Goal: Information Seeking & Learning: Learn about a topic

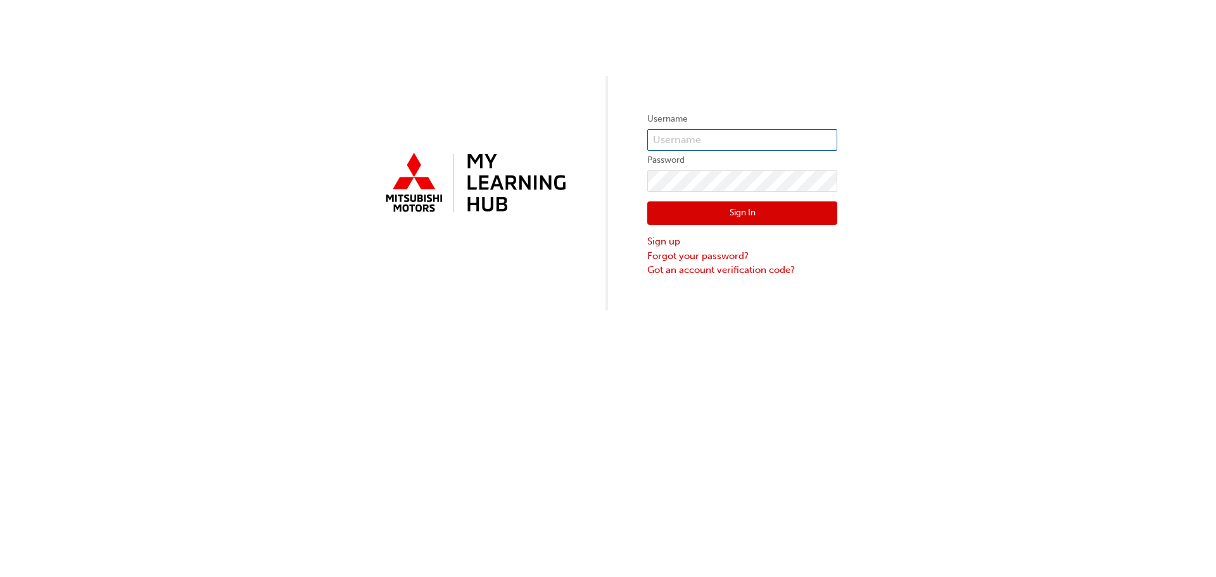
click at [704, 141] on input "text" at bounding box center [742, 140] width 190 height 22
type input "benjamin.nilson@pickerings.com.au"
click button "Sign In" at bounding box center [742, 213] width 190 height 24
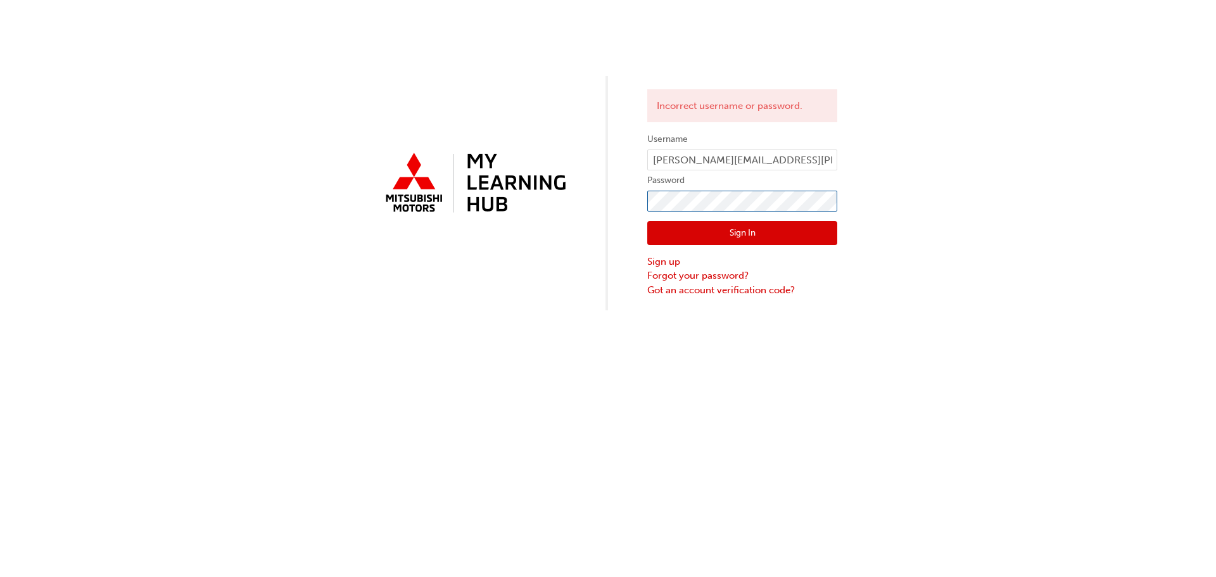
click button "Sign In" at bounding box center [742, 233] width 190 height 24
click at [683, 277] on link "Forgot your password?" at bounding box center [742, 275] width 190 height 15
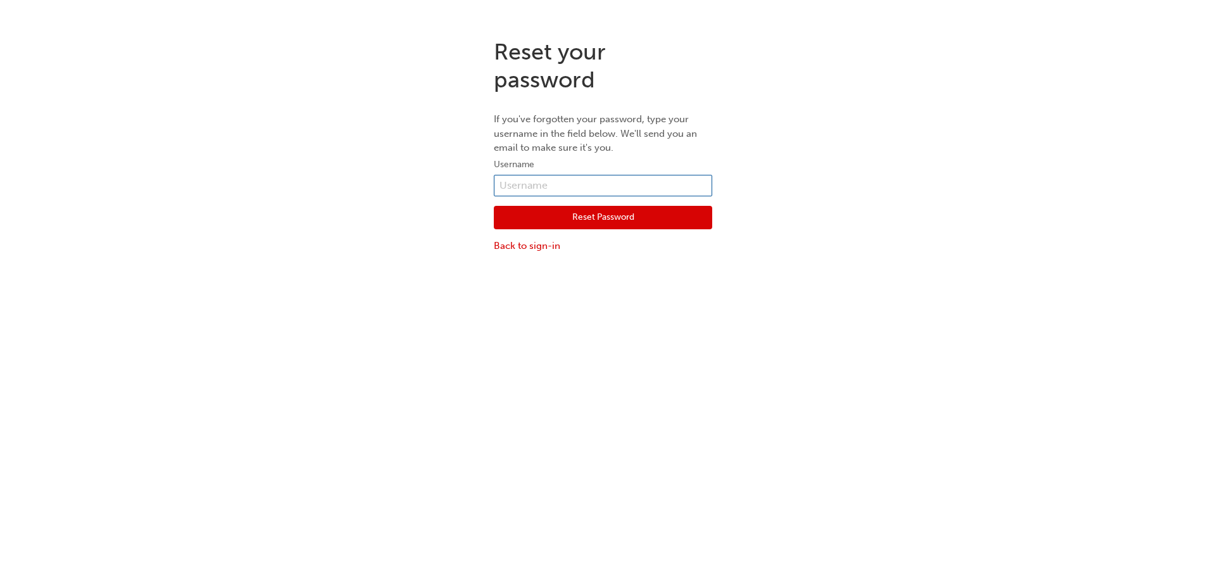
click at [644, 180] on input "text" at bounding box center [603, 186] width 218 height 22
type input "benjamin.nilson@pickerings.com.au"
click at [616, 222] on button "Reset Password" at bounding box center [603, 218] width 218 height 24
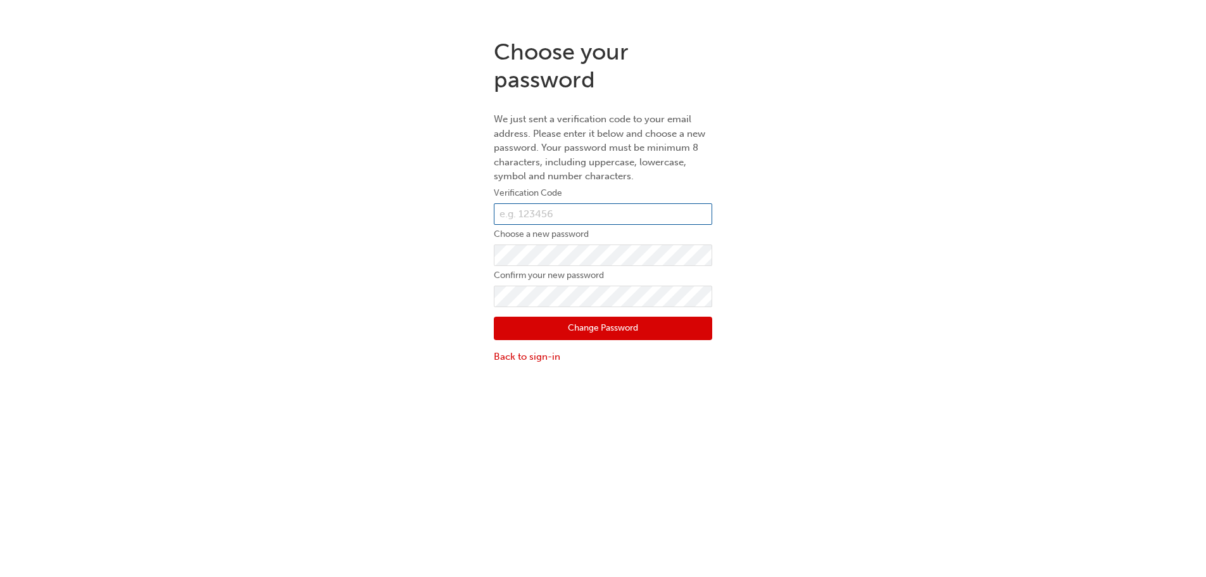
click at [521, 218] on input "text" at bounding box center [603, 214] width 218 height 22
paste input "645810"
type input "645810"
click button "Change Password" at bounding box center [603, 329] width 218 height 24
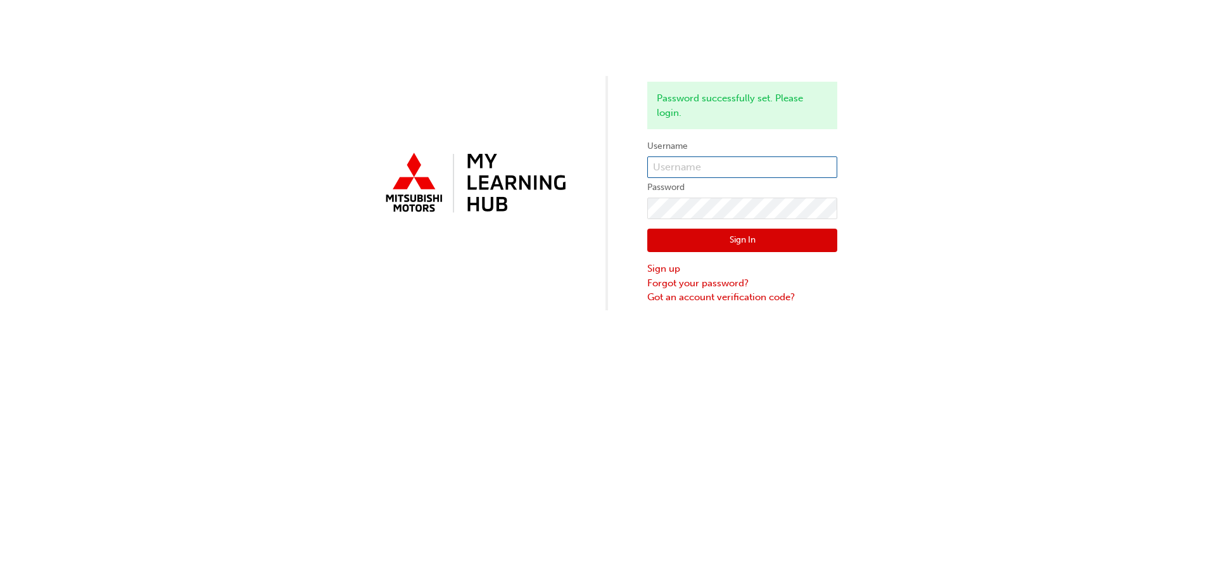
click at [698, 172] on input "text" at bounding box center [742, 167] width 190 height 22
type input "benjamin.nilson@pickerings.com.au"
click button "Sign In" at bounding box center [742, 241] width 190 height 24
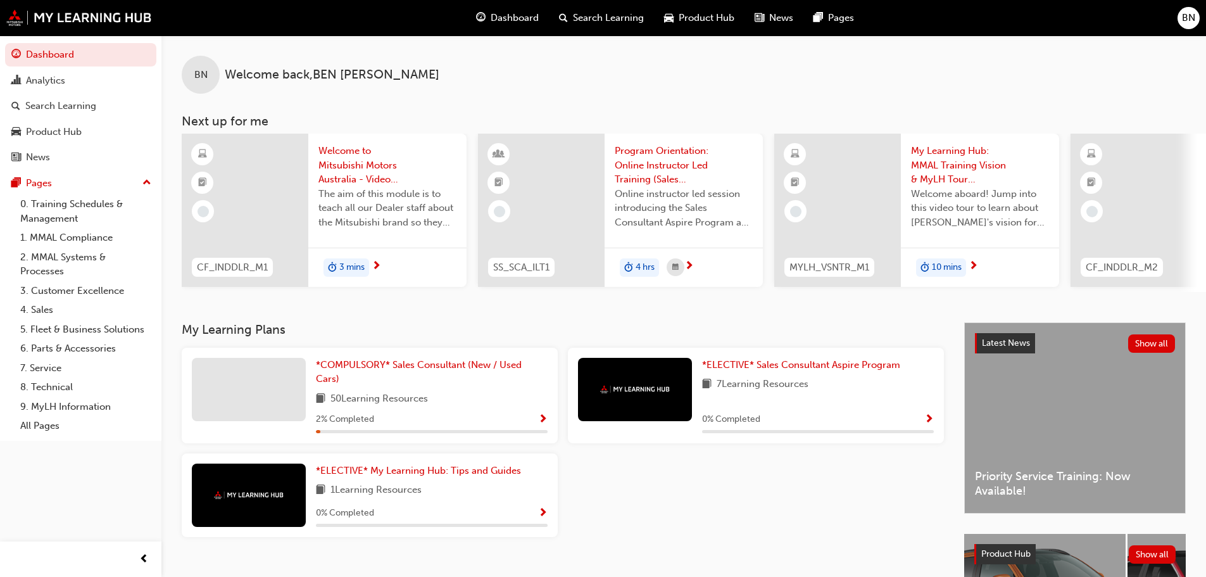
click at [545, 421] on span "Show Progress" at bounding box center [542, 419] width 9 height 11
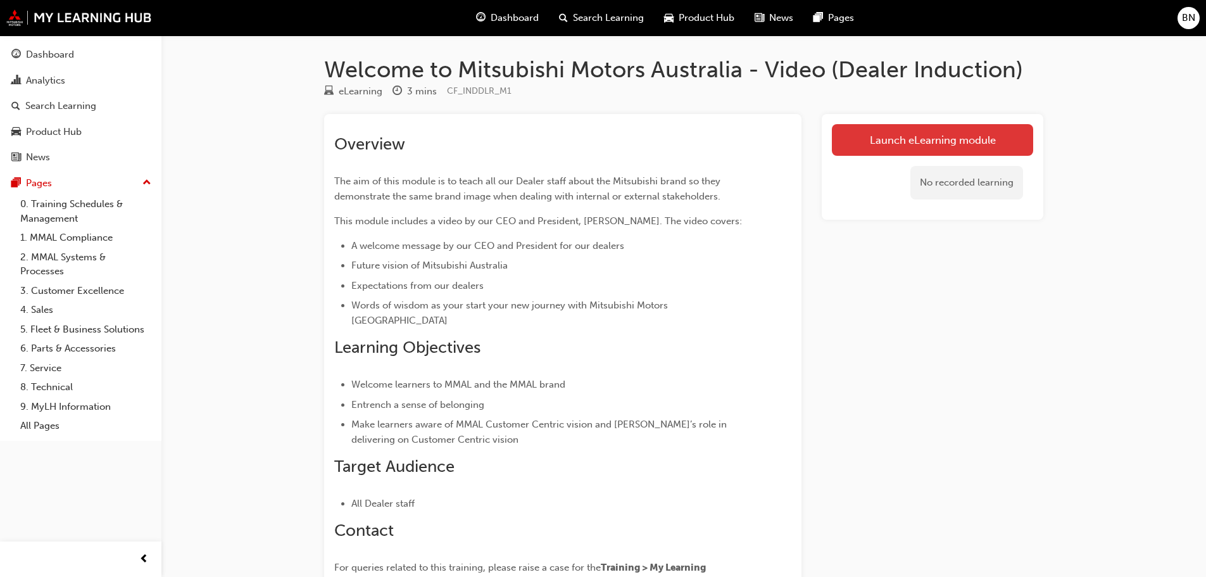
click at [924, 146] on link "Launch eLearning module" at bounding box center [932, 140] width 201 height 32
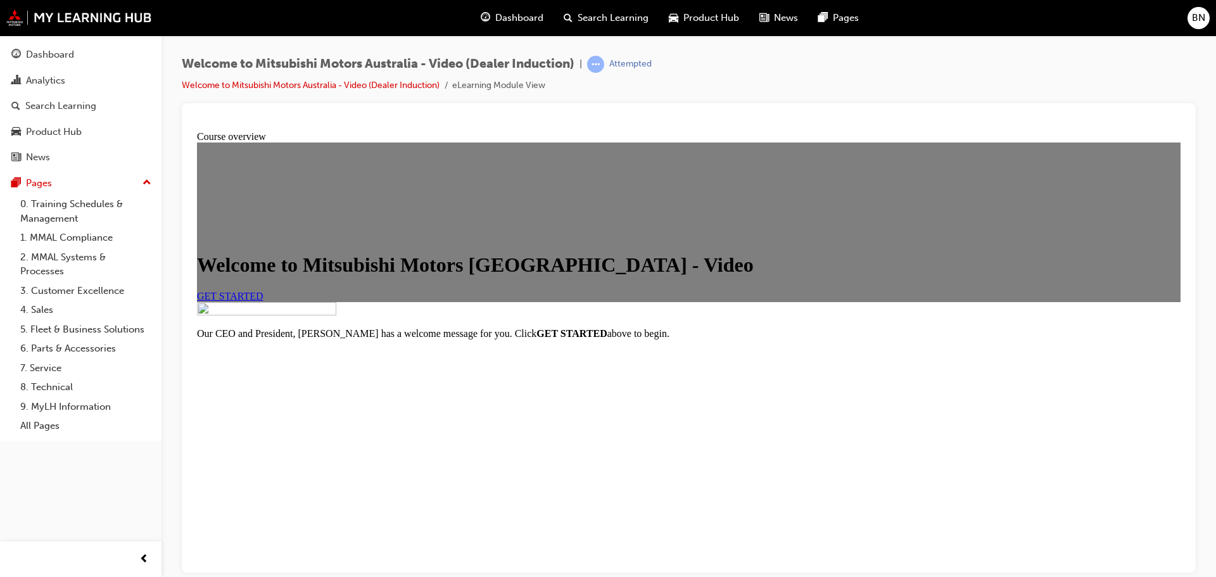
click at [263, 301] on link "GET STARTED" at bounding box center [230, 295] width 66 height 11
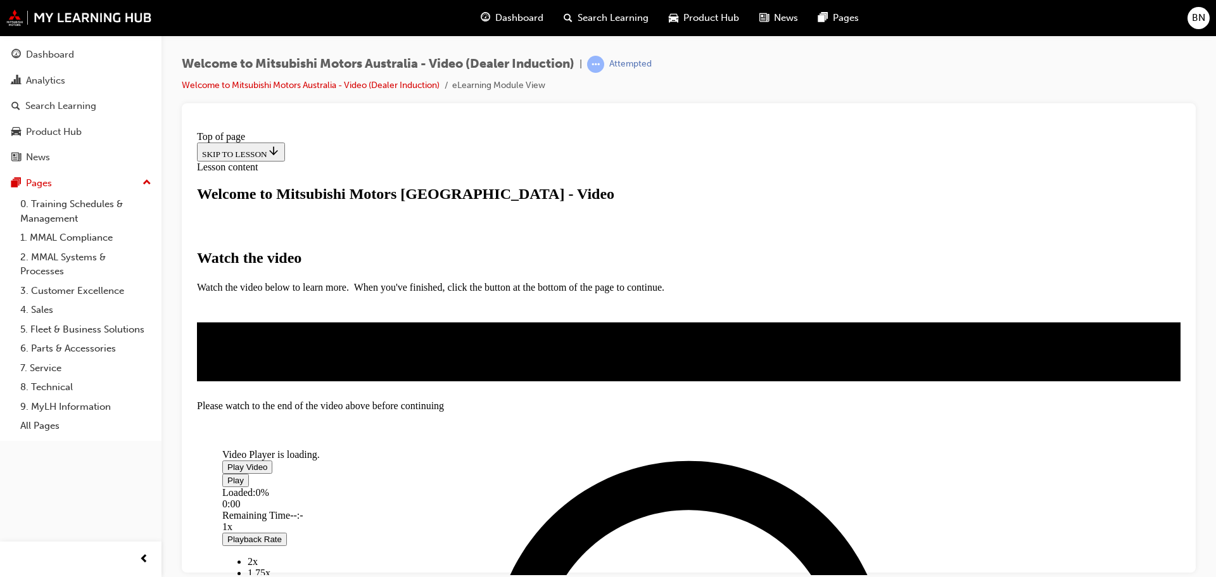
click at [227, 462] on span "Video player" at bounding box center [227, 466] width 0 height 9
click at [820, 493] on div "Loaded : 99.96% 2:07 2:07" at bounding box center [627, 503] width 811 height 34
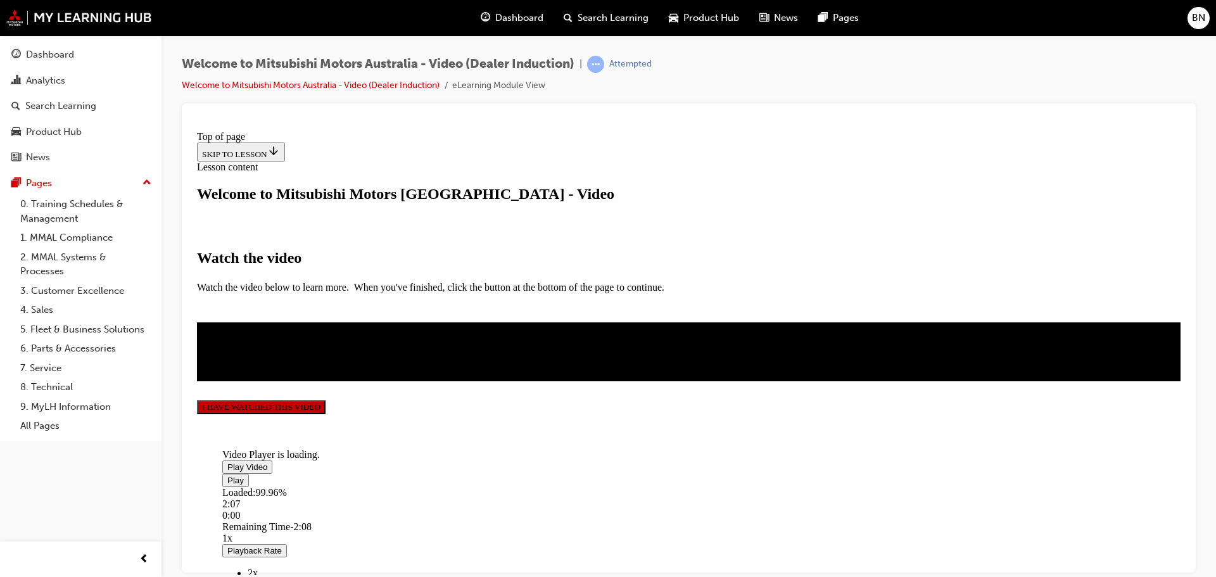
click at [325, 414] on button "I HAVE WATCHED THIS VIDEO" at bounding box center [261, 407] width 129 height 14
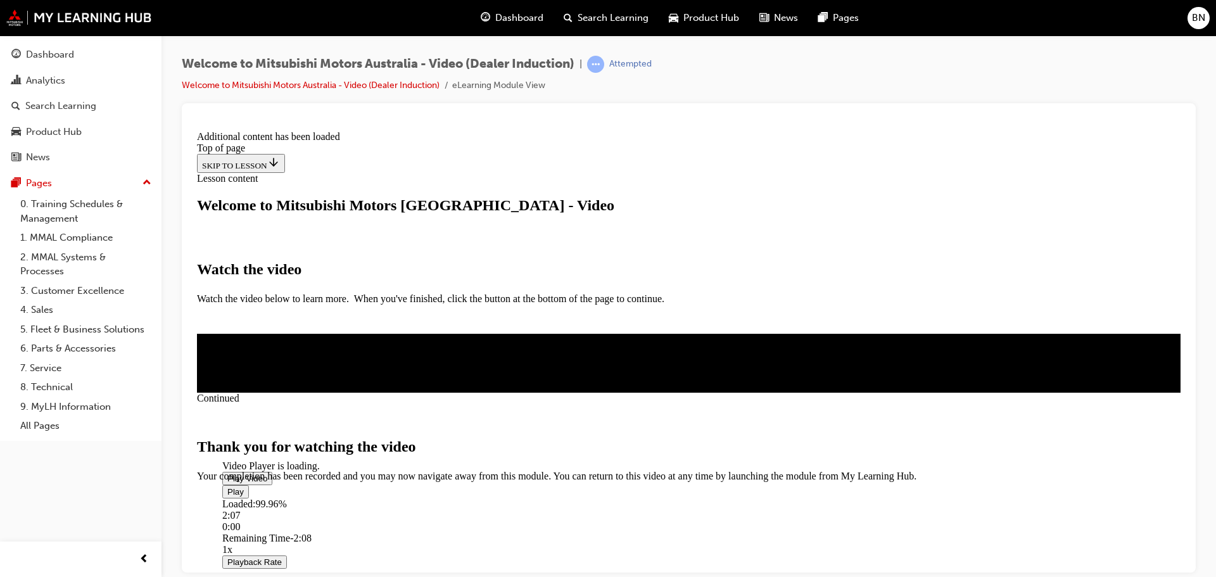
scroll to position [402, 0]
click at [275, 529] on span "CLOSE MODULE" at bounding box center [236, 534] width 78 height 11
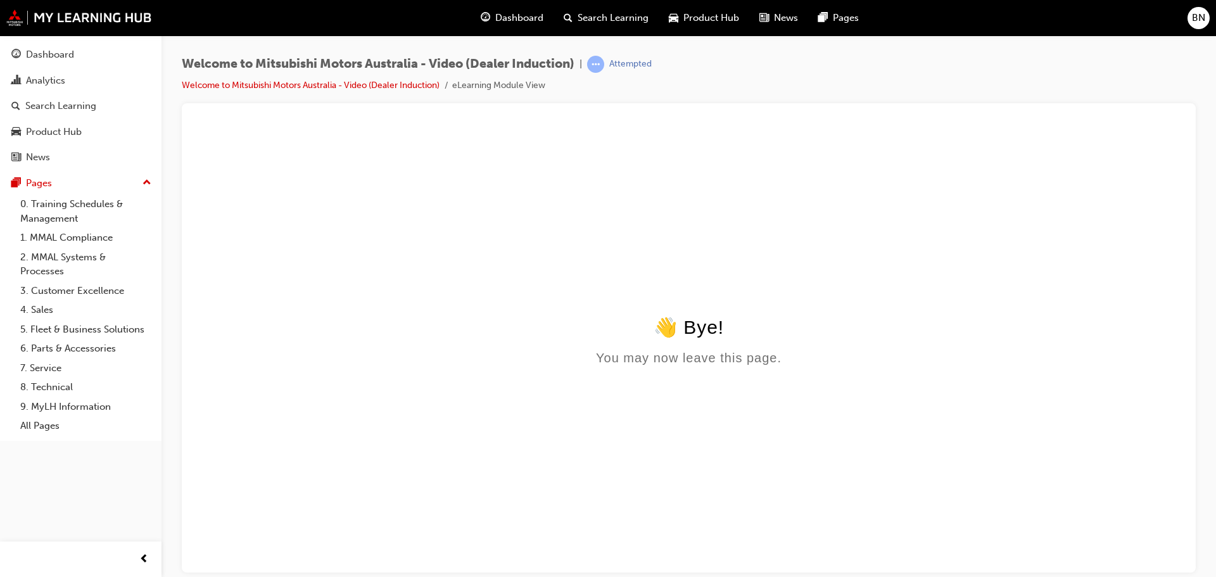
scroll to position [0, 0]
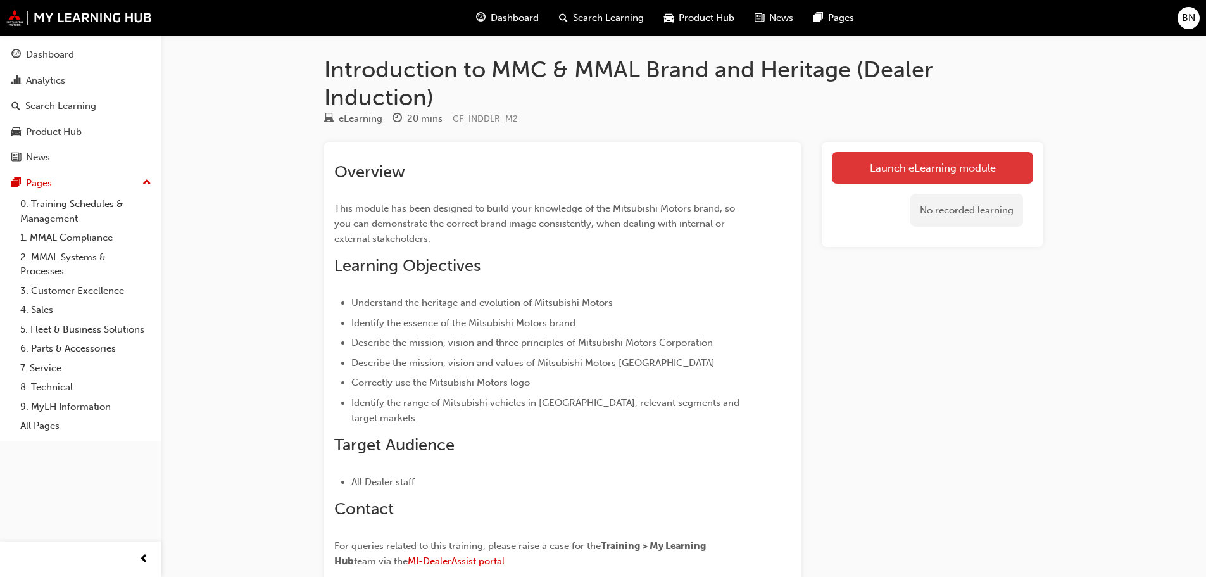
click at [901, 169] on link "Launch eLearning module" at bounding box center [932, 168] width 201 height 32
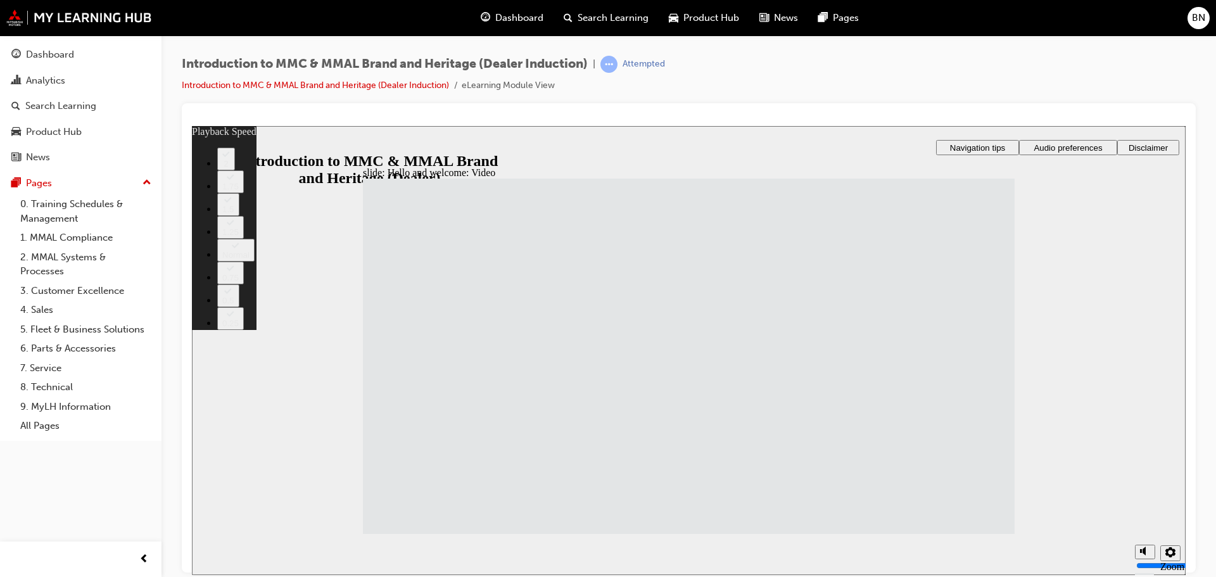
drag, startPoint x: 785, startPoint y: 385, endPoint x: 815, endPoint y: 406, distance: 36.4
type input "33"
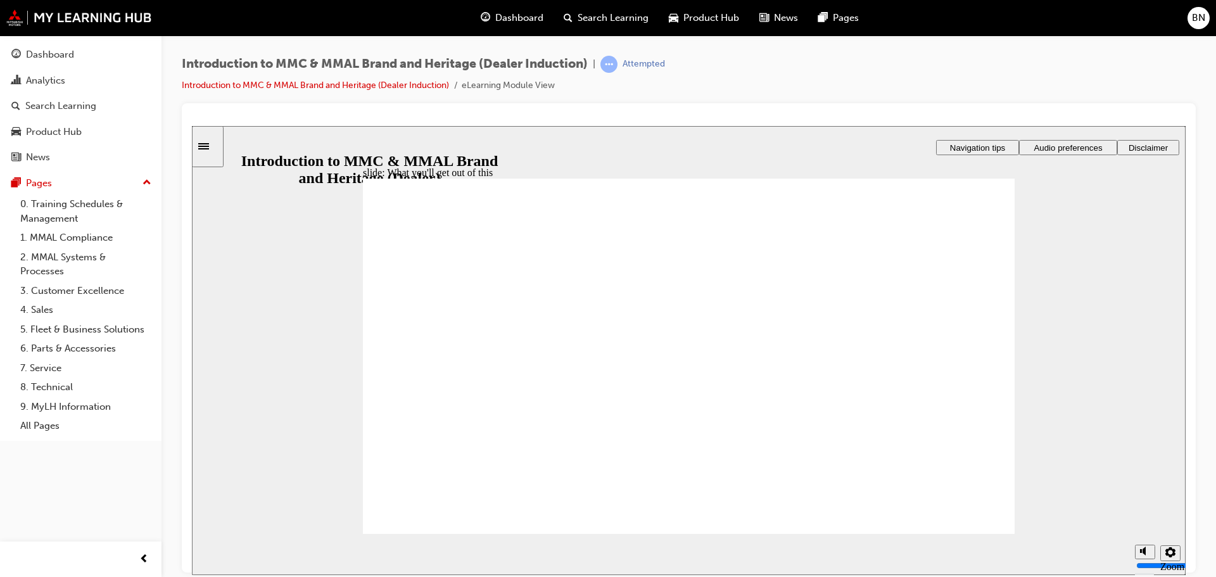
drag, startPoint x: 636, startPoint y: 357, endPoint x: 706, endPoint y: 368, distance: 70.6
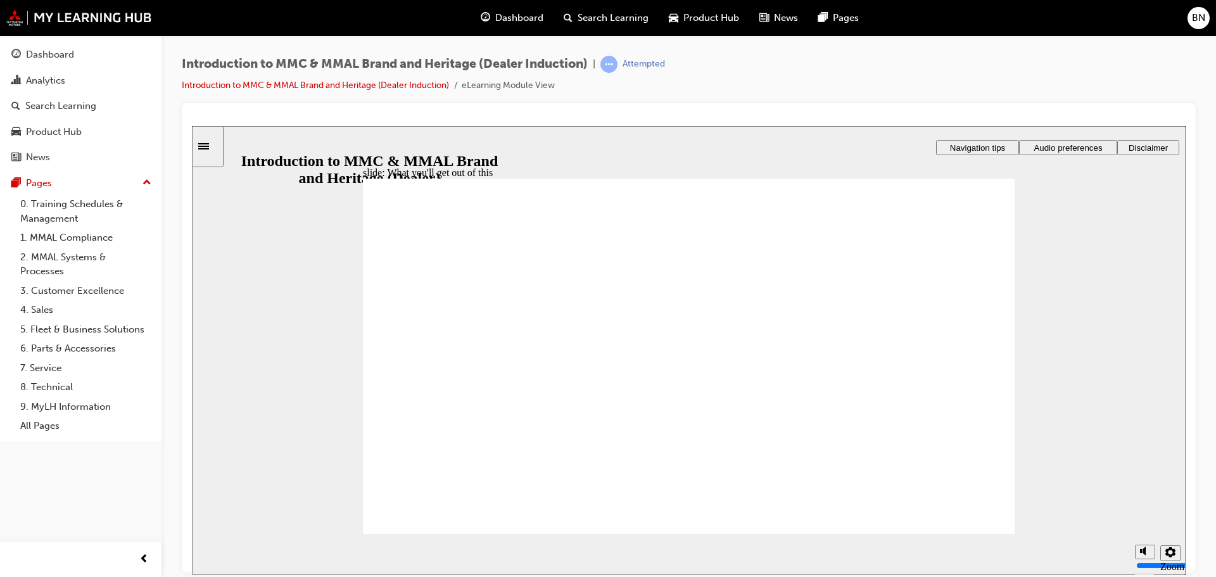
drag, startPoint x: 749, startPoint y: 441, endPoint x: 776, endPoint y: 458, distance: 32.2
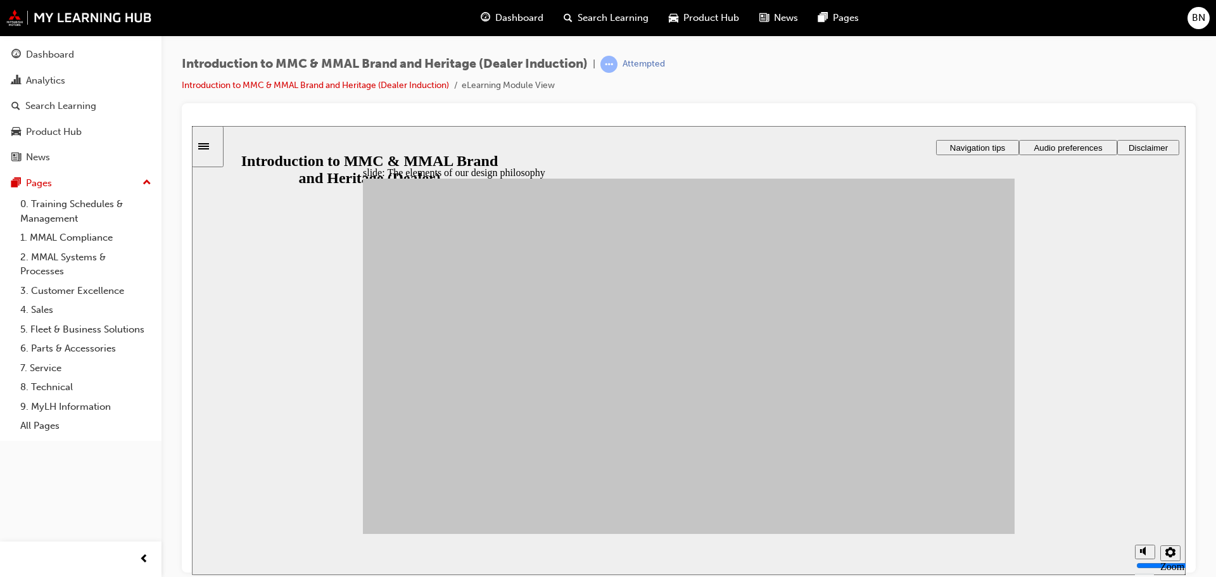
drag, startPoint x: 452, startPoint y: 352, endPoint x: 747, endPoint y: 477, distance: 320.0
drag, startPoint x: 453, startPoint y: 354, endPoint x: 869, endPoint y: 476, distance: 434.0
drag, startPoint x: 526, startPoint y: 424, endPoint x: 878, endPoint y: 441, distance: 353.1
drag, startPoint x: 514, startPoint y: 386, endPoint x: 839, endPoint y: 416, distance: 326.9
drag, startPoint x: 519, startPoint y: 391, endPoint x: 757, endPoint y: 413, distance: 239.1
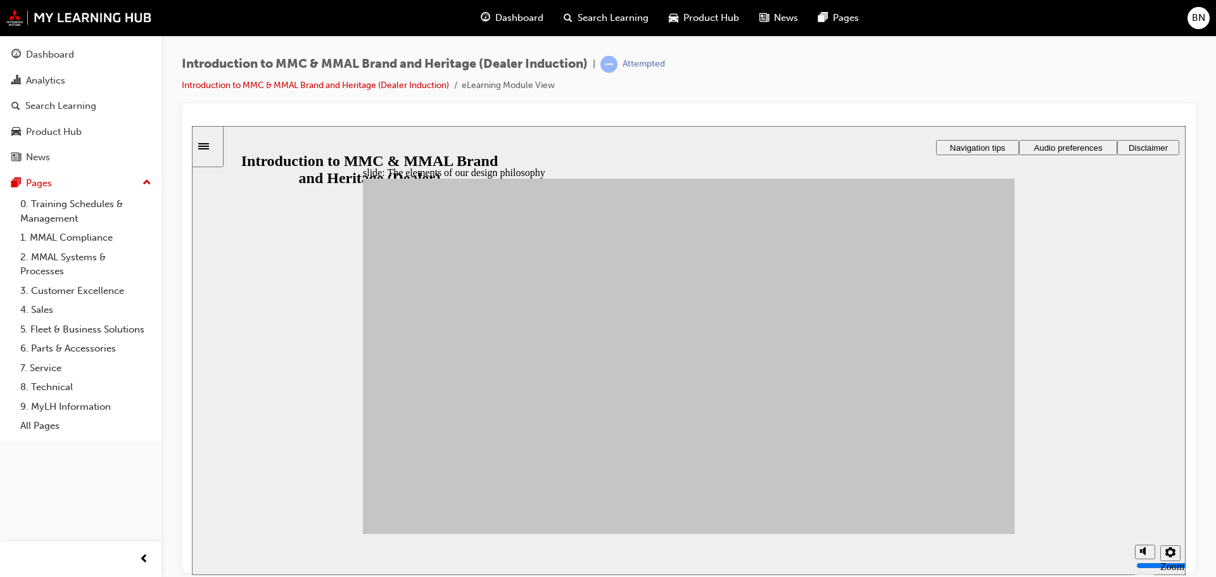
drag, startPoint x: 621, startPoint y: 408, endPoint x: 768, endPoint y: 429, distance: 148.3
drag, startPoint x: 617, startPoint y: 367, endPoint x: 869, endPoint y: 442, distance: 263.5
drag, startPoint x: 517, startPoint y: 347, endPoint x: 860, endPoint y: 324, distance: 343.4
drag, startPoint x: 526, startPoint y: 352, endPoint x: 752, endPoint y: 333, distance: 226.2
drag, startPoint x: 442, startPoint y: 410, endPoint x: 774, endPoint y: 474, distance: 338.0
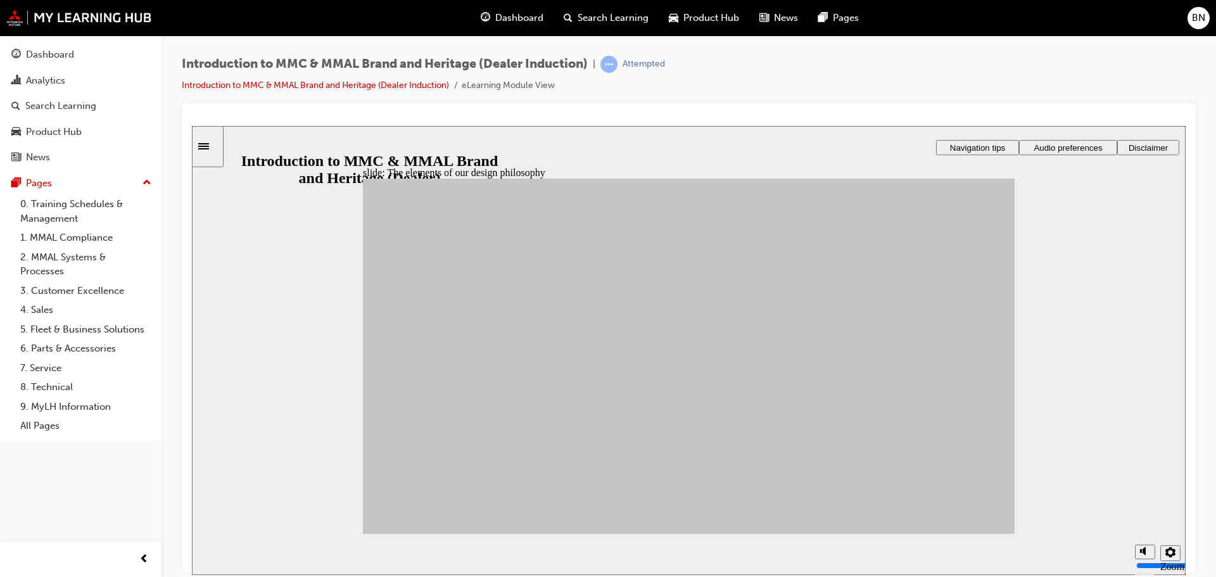
drag, startPoint x: 511, startPoint y: 460, endPoint x: 769, endPoint y: 369, distance: 273.4
drag, startPoint x: 434, startPoint y: 436, endPoint x: 876, endPoint y: 424, distance: 442.2
drag, startPoint x: 613, startPoint y: 462, endPoint x: 883, endPoint y: 341, distance: 295.9
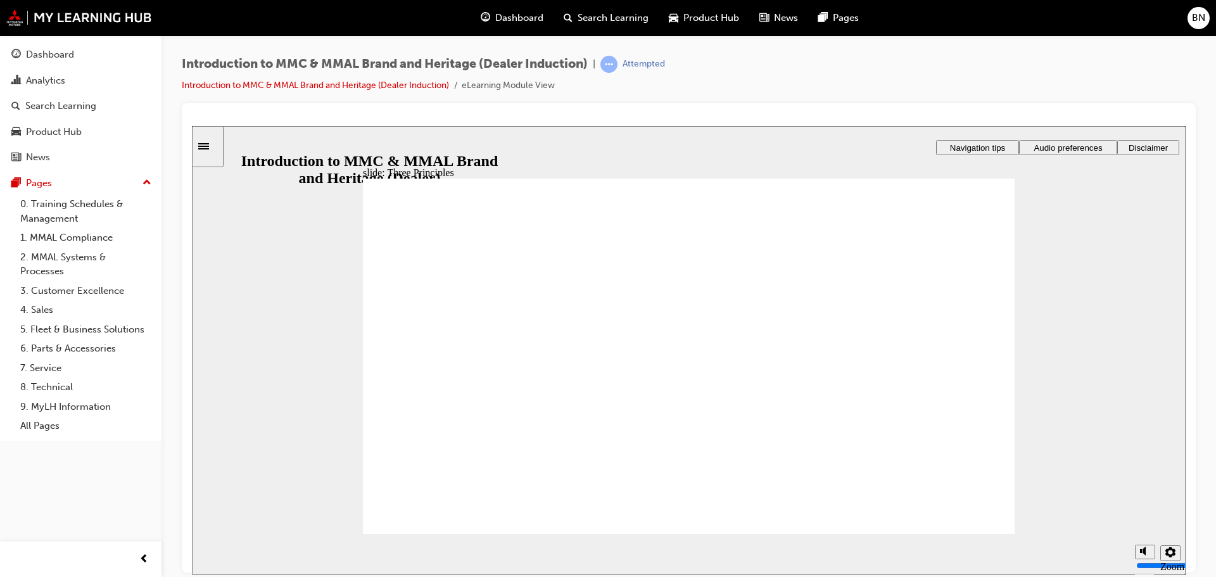
drag, startPoint x: 945, startPoint y: 517, endPoint x: 500, endPoint y: 415, distance: 455.9
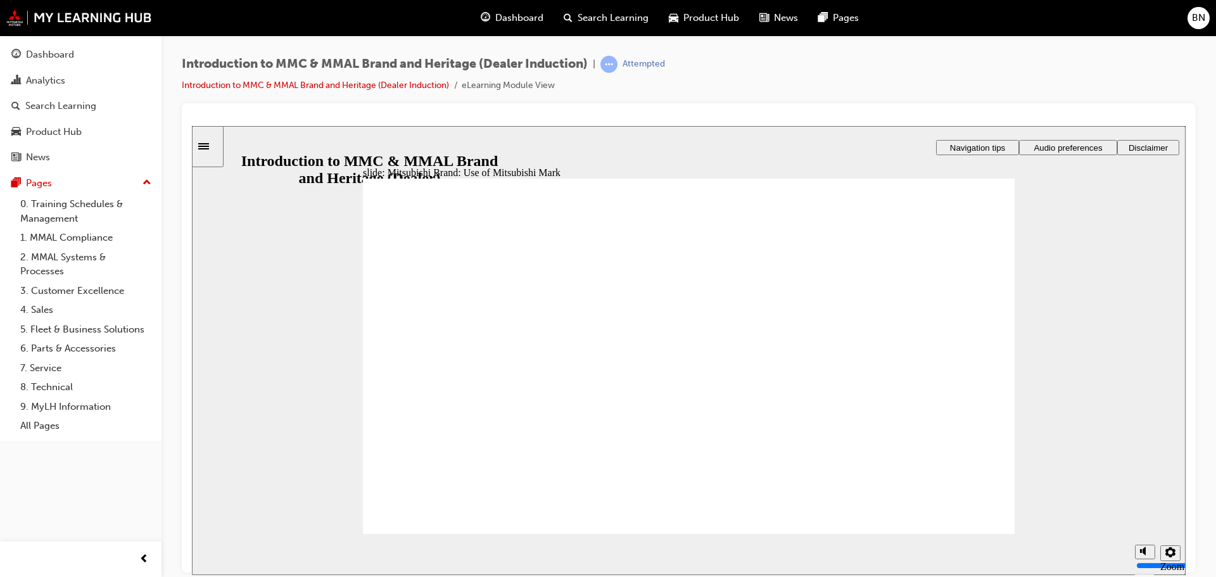
drag, startPoint x: 985, startPoint y: 271, endPoint x: 997, endPoint y: 377, distance: 106.4
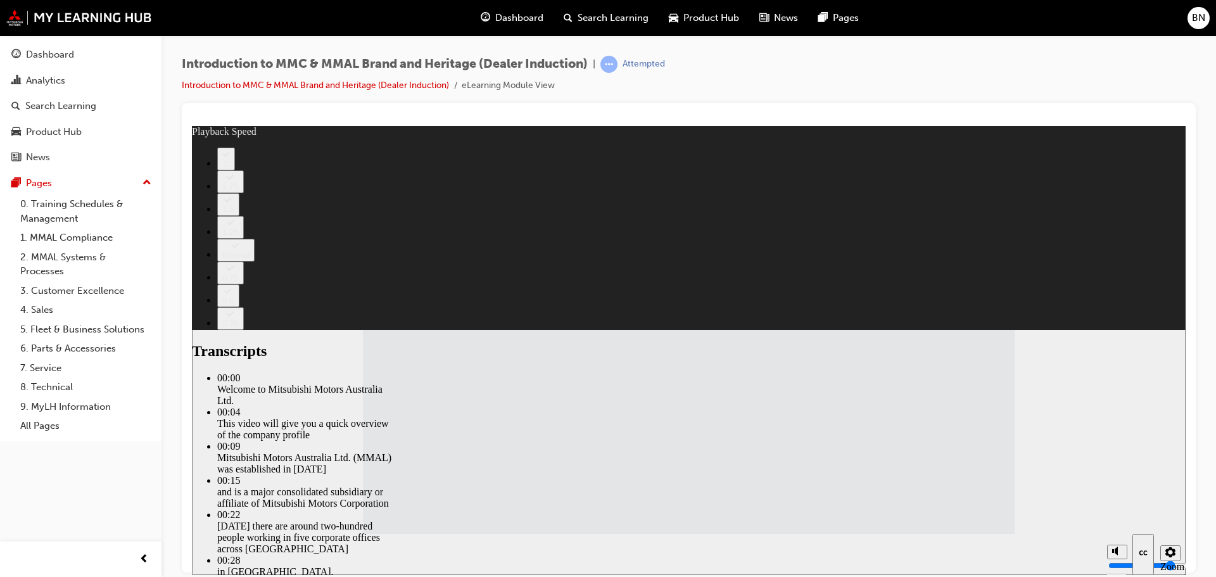
type input "112"
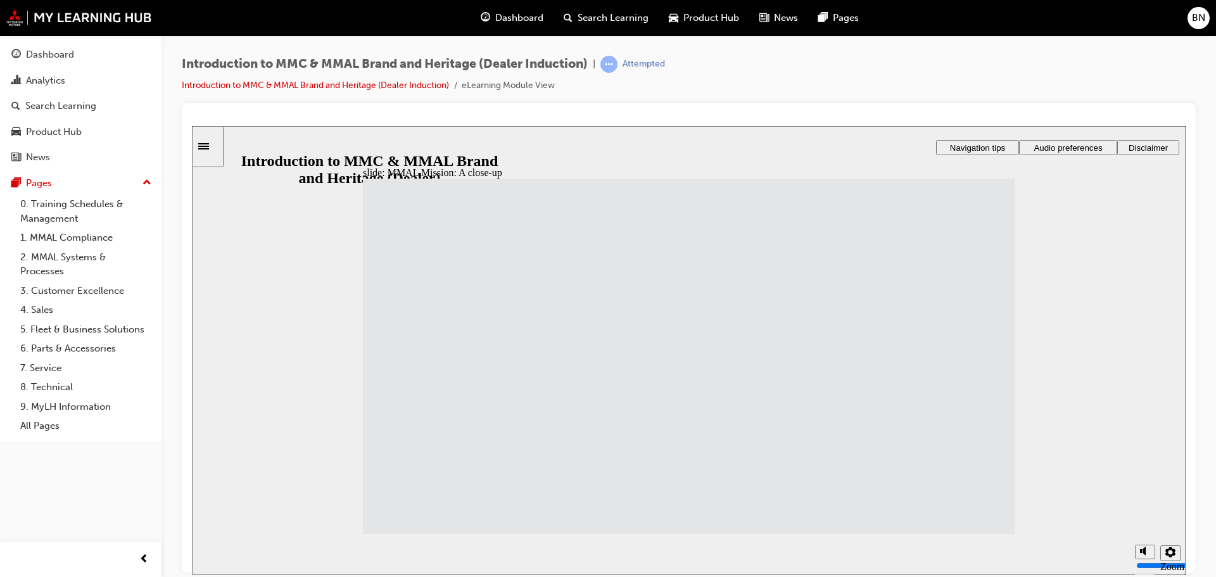
drag, startPoint x: 489, startPoint y: 363, endPoint x: 540, endPoint y: 370, distance: 51.8
drag, startPoint x: 674, startPoint y: 345, endPoint x: 759, endPoint y: 357, distance: 86.2
drag, startPoint x: 761, startPoint y: 355, endPoint x: 773, endPoint y: 357, distance: 11.6
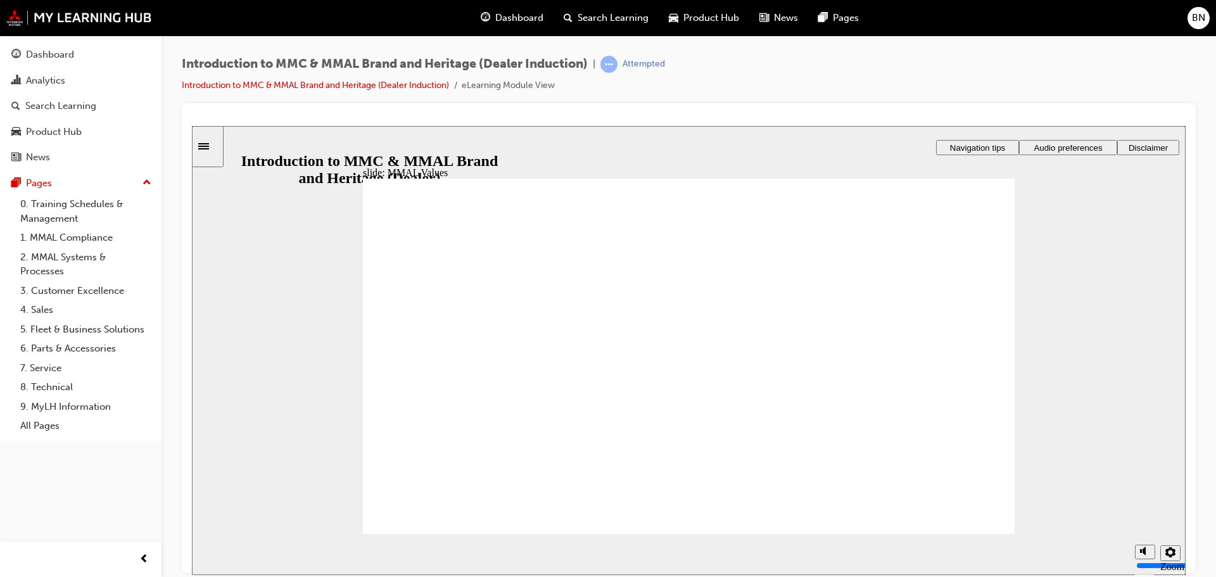
drag, startPoint x: 540, startPoint y: 341, endPoint x: 457, endPoint y: 382, distance: 92.6
drag, startPoint x: 751, startPoint y: 339, endPoint x: 559, endPoint y: 384, distance: 197.7
drag, startPoint x: 539, startPoint y: 383, endPoint x: 635, endPoint y: 382, distance: 96.3
drag, startPoint x: 720, startPoint y: 336, endPoint x: 632, endPoint y: 379, distance: 97.7
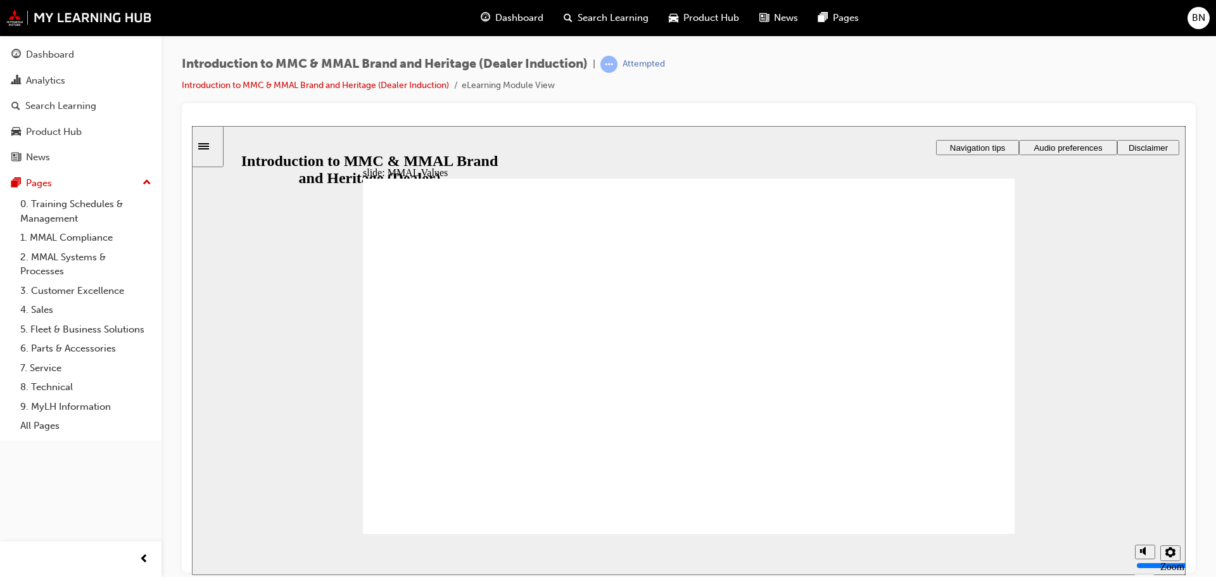
drag, startPoint x: 650, startPoint y: 365, endPoint x: 649, endPoint y: 379, distance: 14.6
drag, startPoint x: 723, startPoint y: 343, endPoint x: 541, endPoint y: 384, distance: 186.3
drag, startPoint x: 619, startPoint y: 346, endPoint x: 614, endPoint y: 381, distance: 35.3
drag, startPoint x: 431, startPoint y: 343, endPoint x: 633, endPoint y: 389, distance: 207.8
drag, startPoint x: 821, startPoint y: 341, endPoint x: 725, endPoint y: 379, distance: 103.2
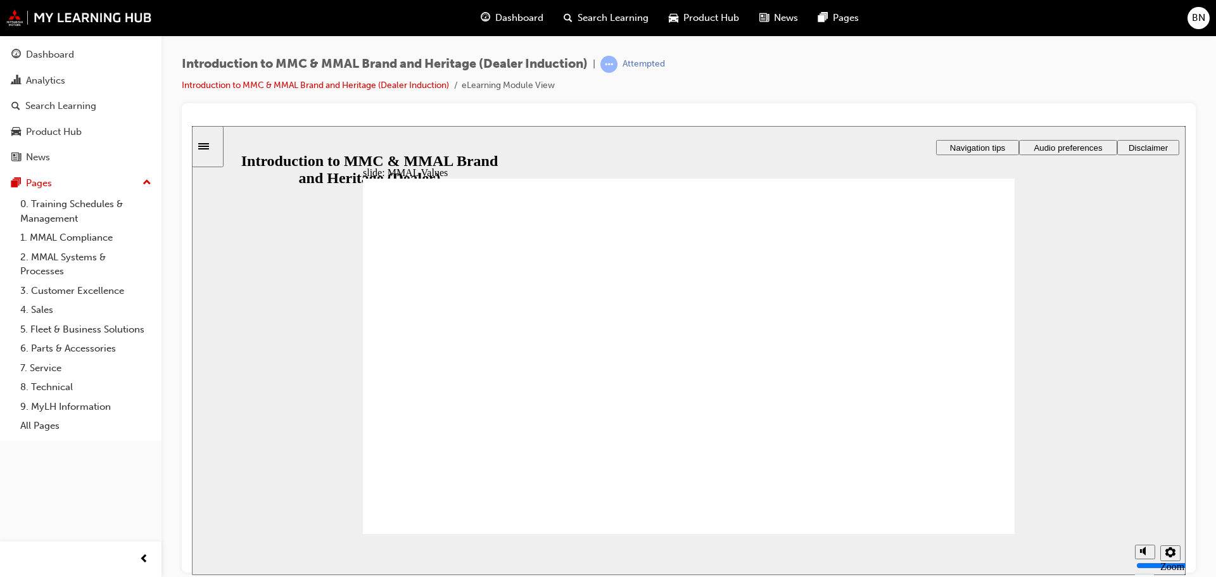
drag, startPoint x: 662, startPoint y: 355, endPoint x: 755, endPoint y: 392, distance: 100.1
drag, startPoint x: 927, startPoint y: 342, endPoint x: 705, endPoint y: 382, distance: 225.9
drag, startPoint x: 653, startPoint y: 346, endPoint x: 840, endPoint y: 385, distance: 190.8
drag, startPoint x: 837, startPoint y: 357, endPoint x: 941, endPoint y: 400, distance: 112.8
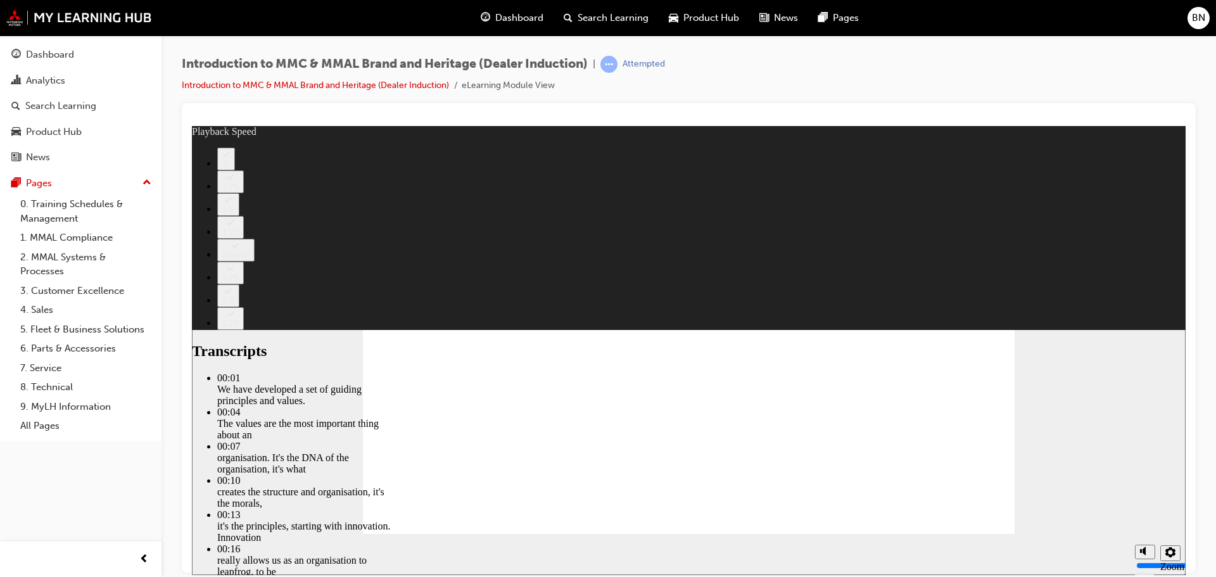
type input "0"
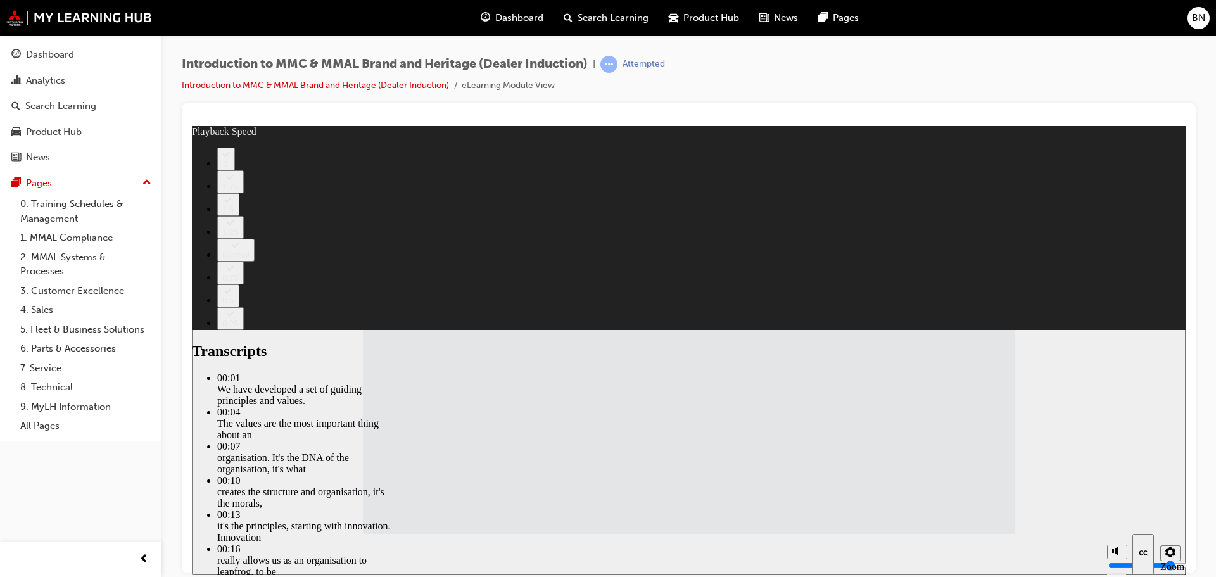
type input "120"
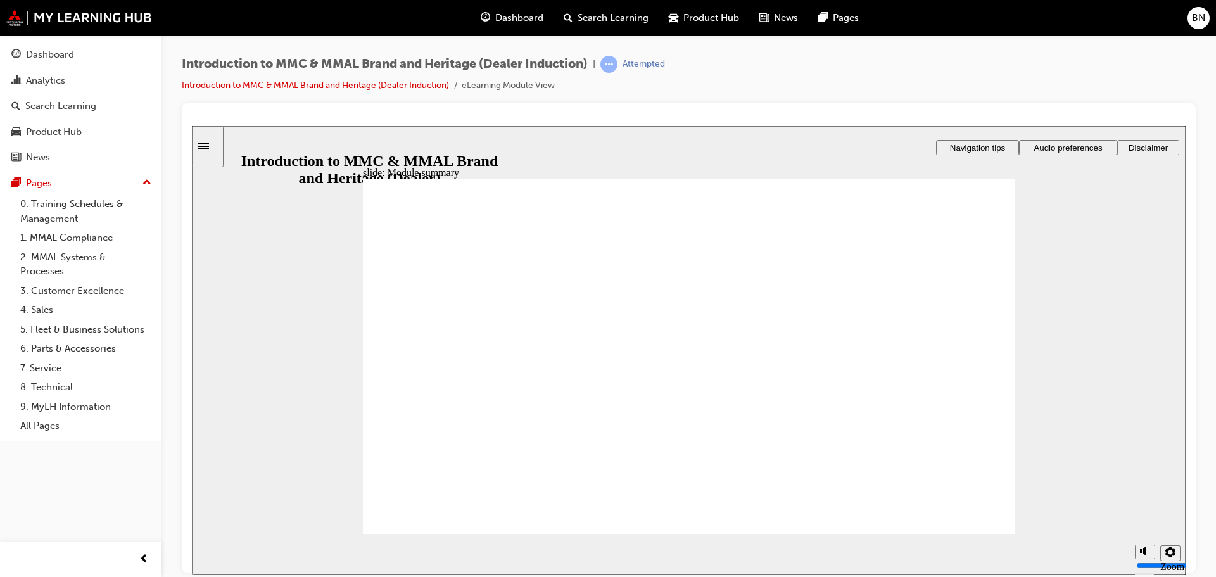
checkbox input "true"
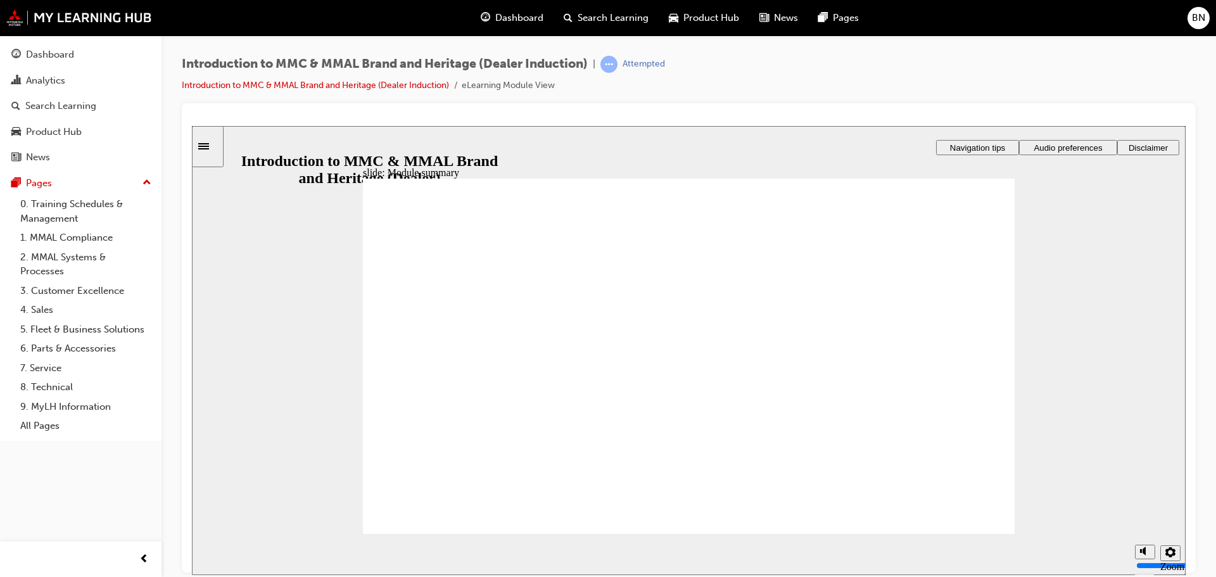
checkbox input "true"
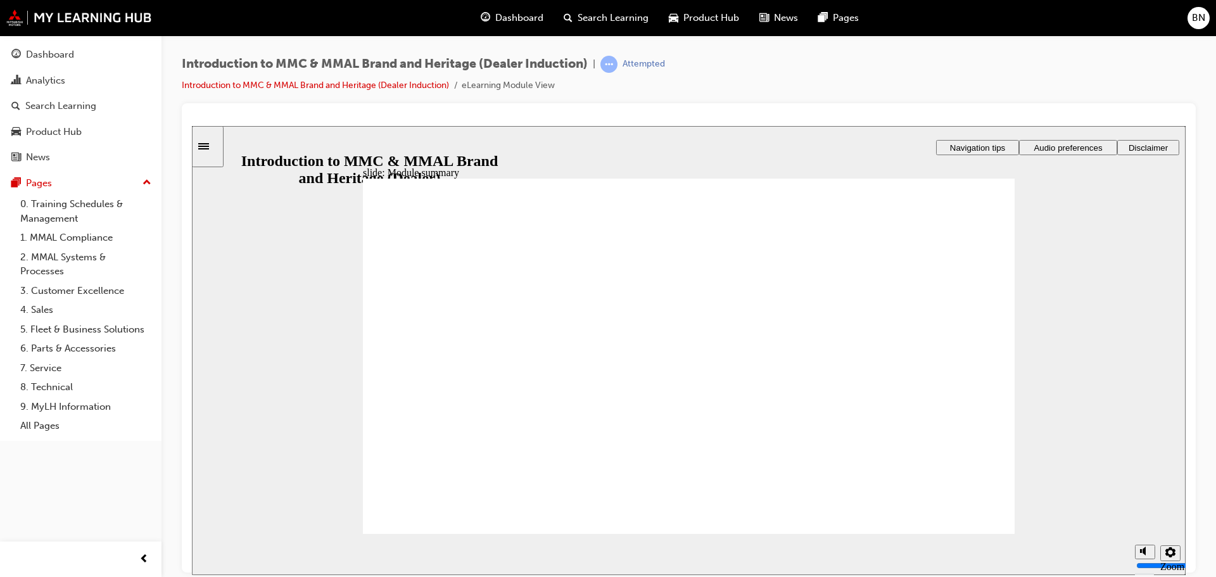
checkbox input "true"
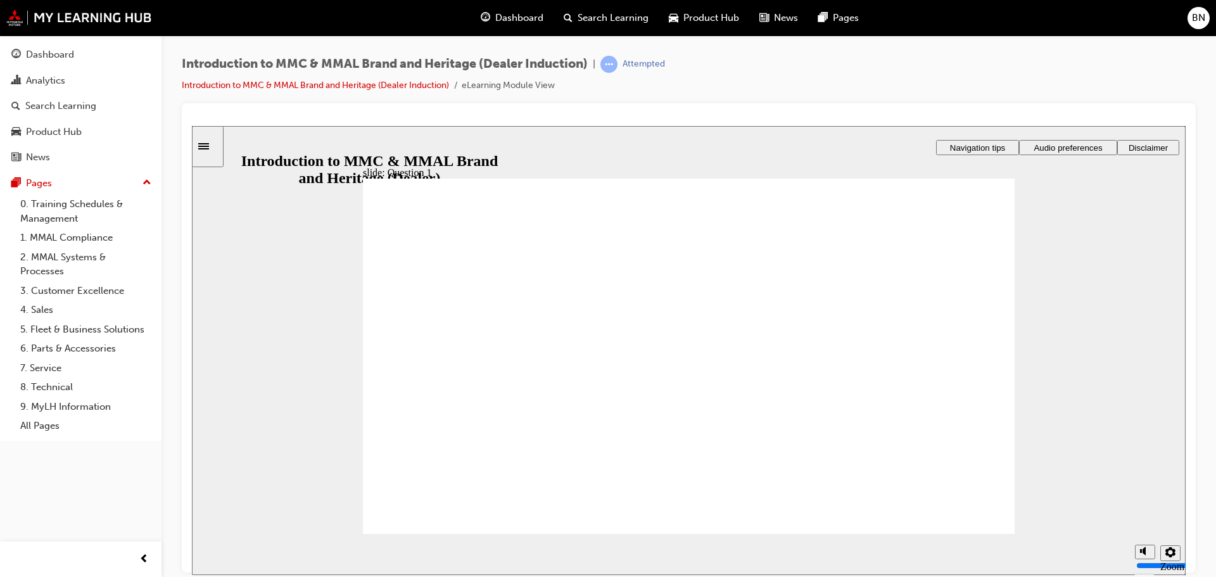
drag, startPoint x: 598, startPoint y: 262, endPoint x: 418, endPoint y: 269, distance: 180.0
radio input "true"
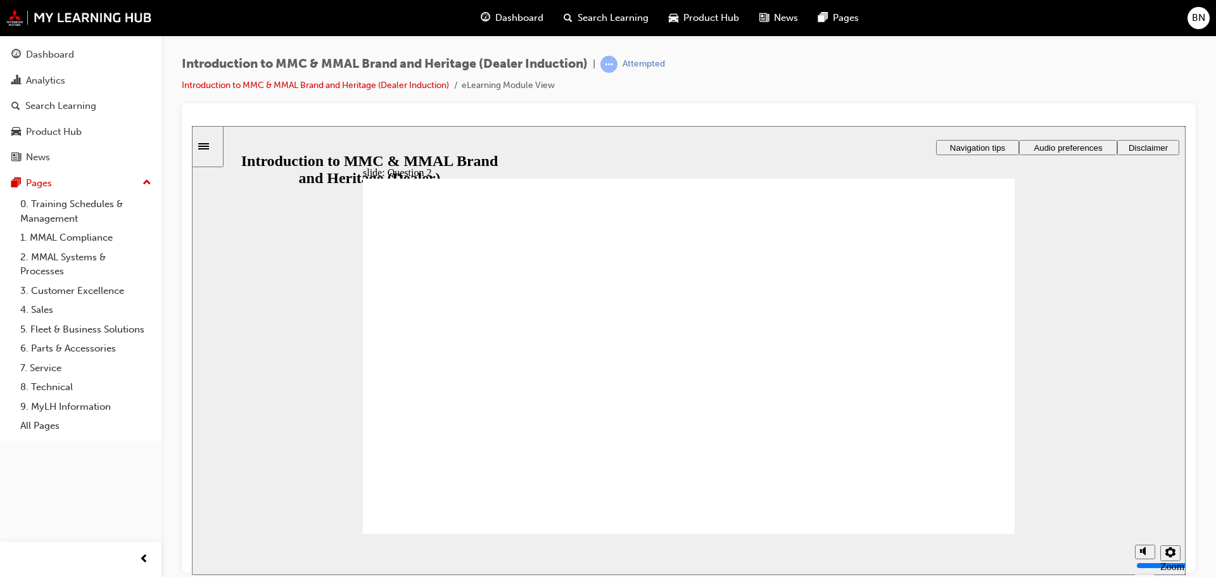
drag, startPoint x: 446, startPoint y: 440, endPoint x: 438, endPoint y: 493, distance: 53.2
radio input "true"
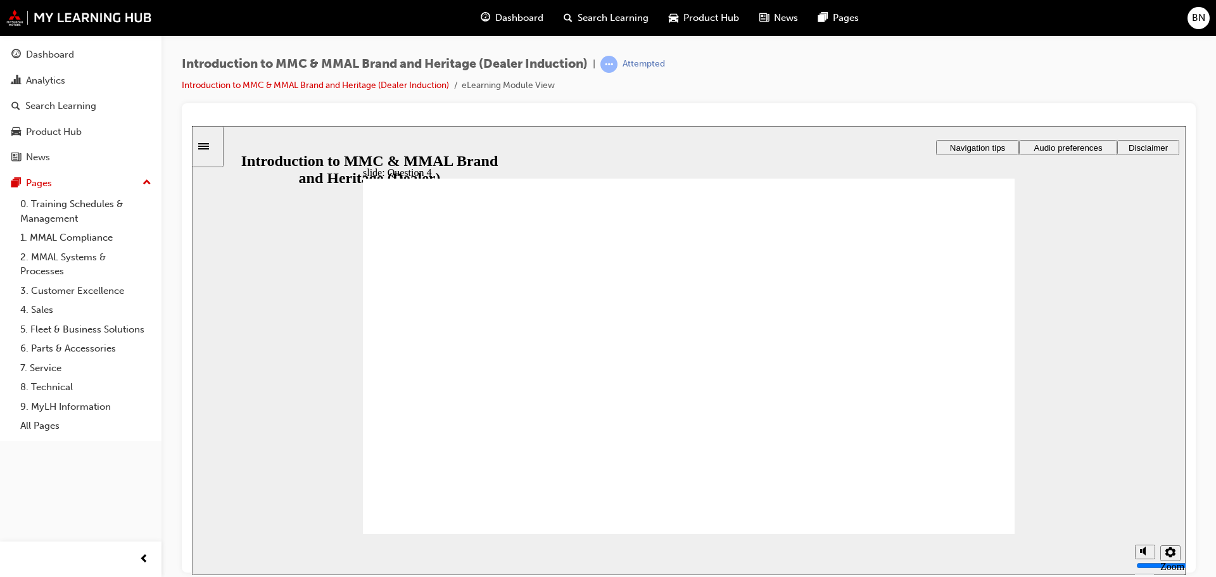
radio input "true"
drag, startPoint x: 518, startPoint y: 404, endPoint x: 447, endPoint y: 499, distance: 118.5
checkbox input "true"
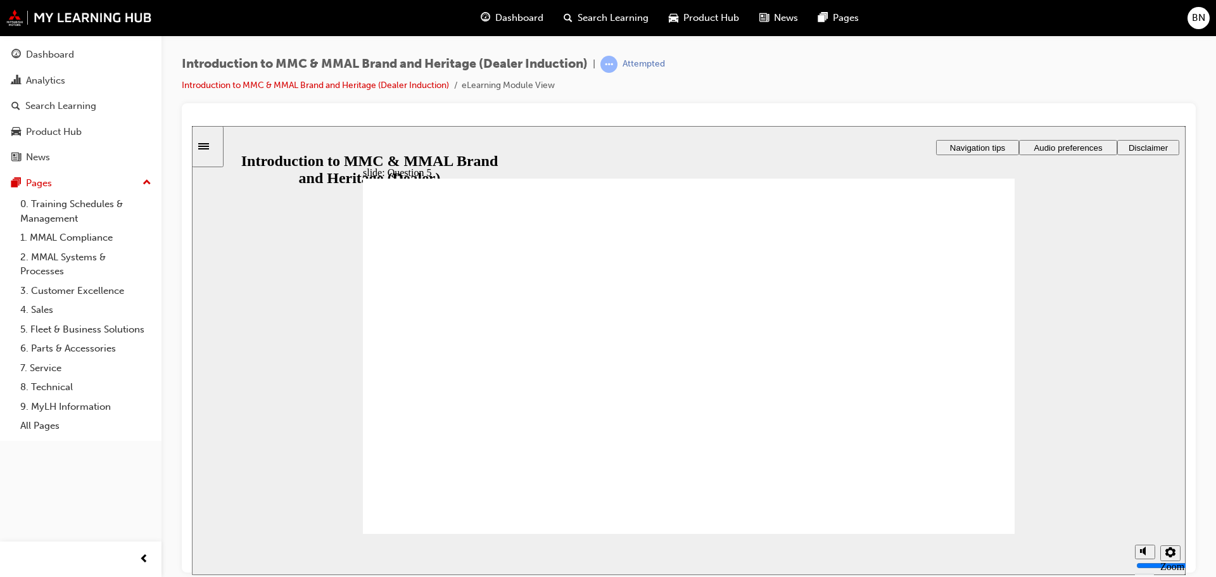
checkbox input "true"
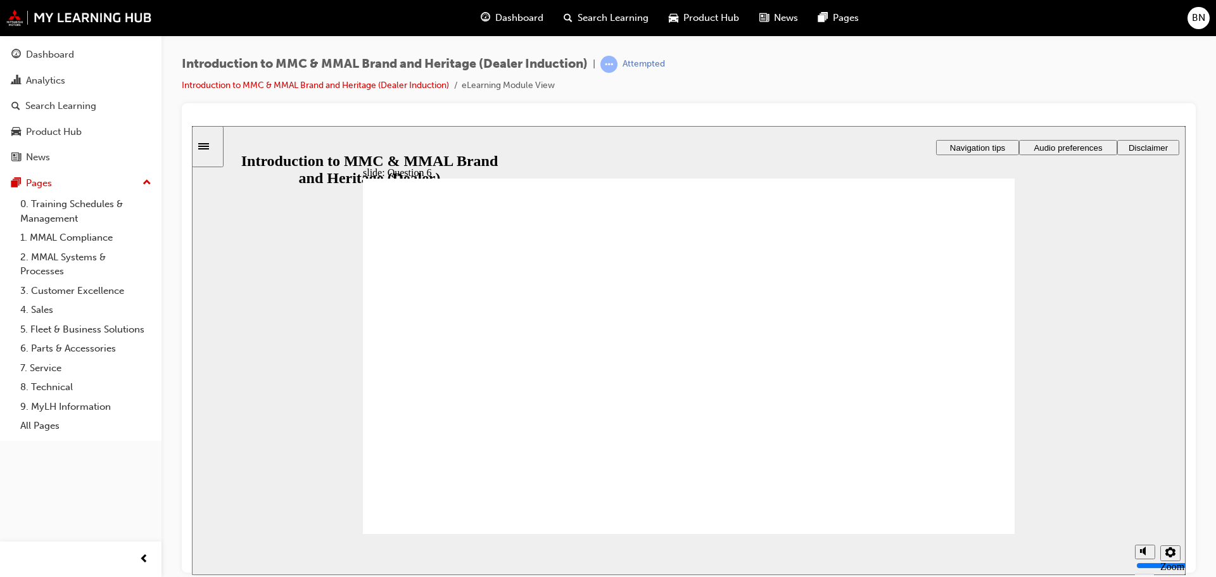
radio input "true"
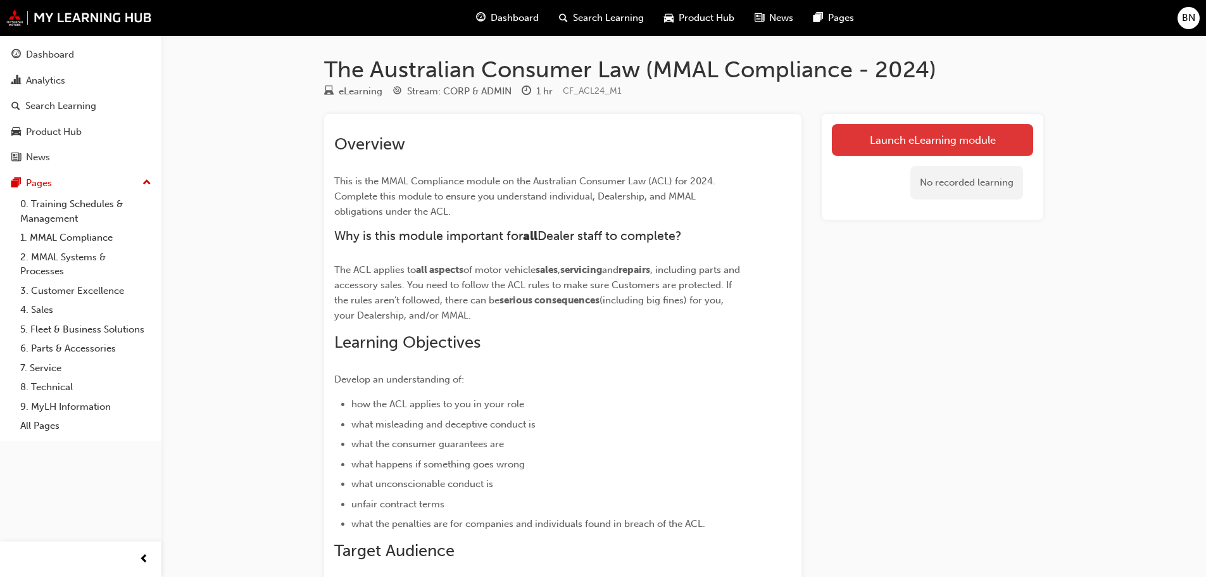
click at [934, 147] on link "Launch eLearning module" at bounding box center [932, 140] width 201 height 32
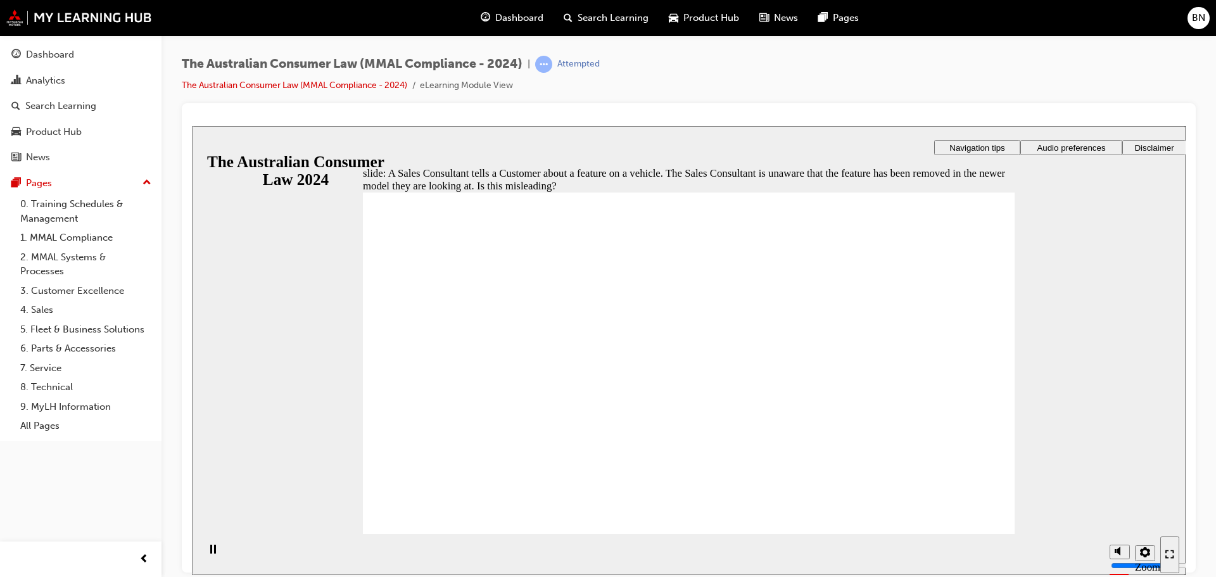
radio input "true"
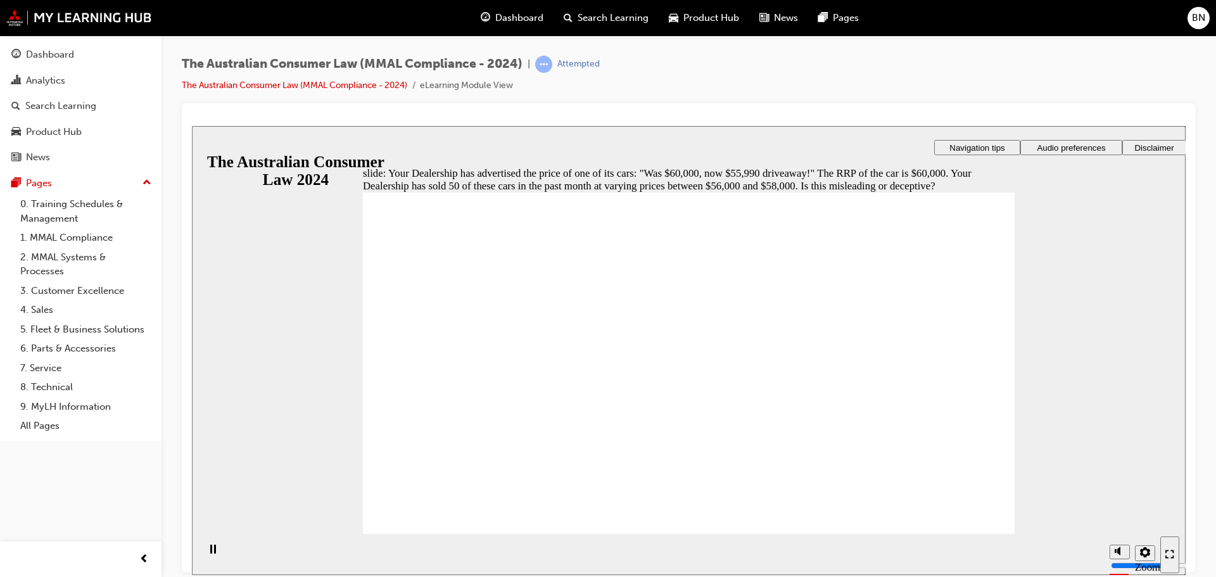
radio input "true"
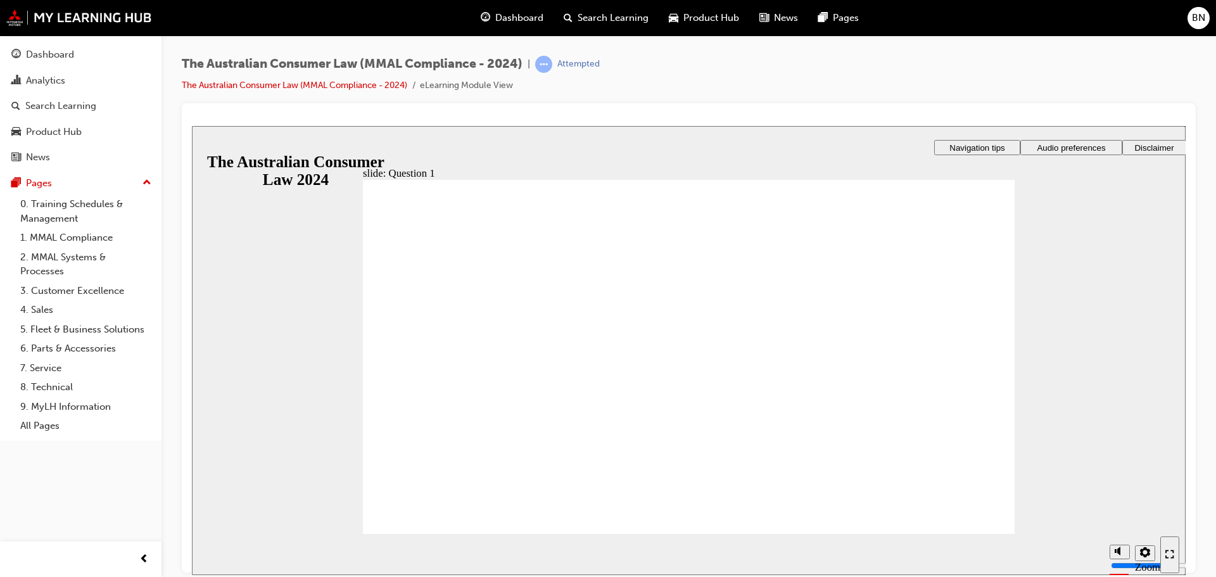
radio input "true"
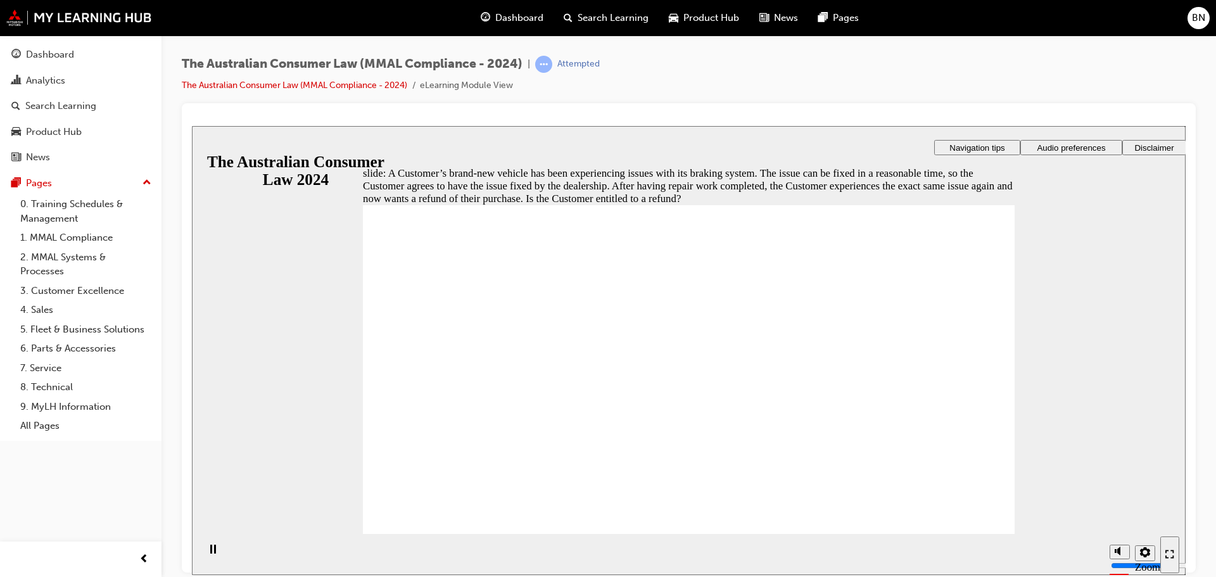
radio input "true"
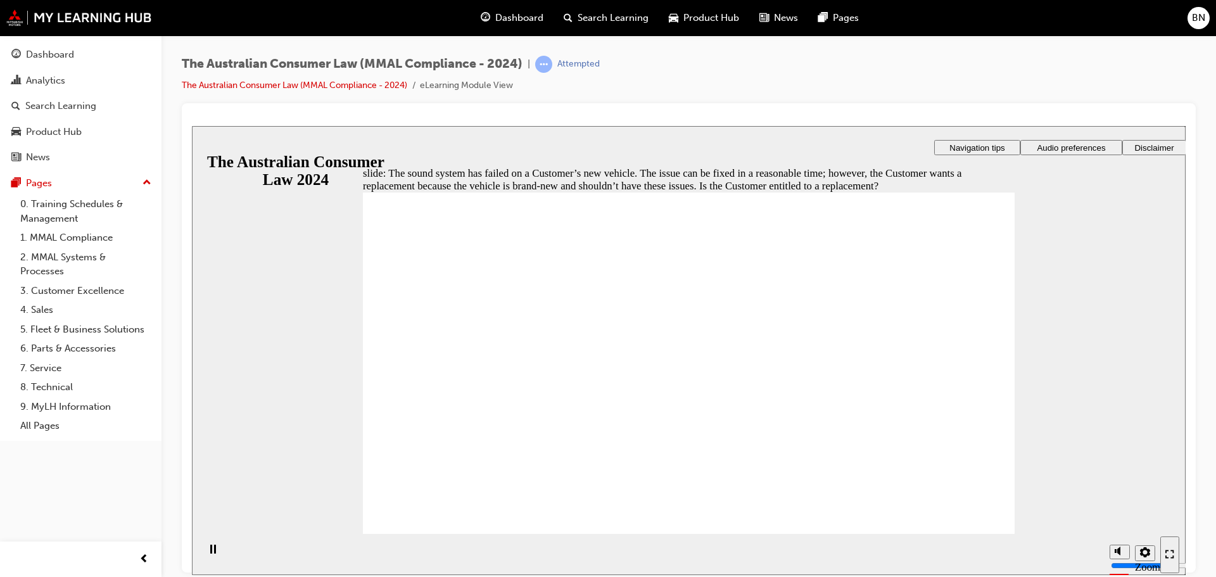
radio input "true"
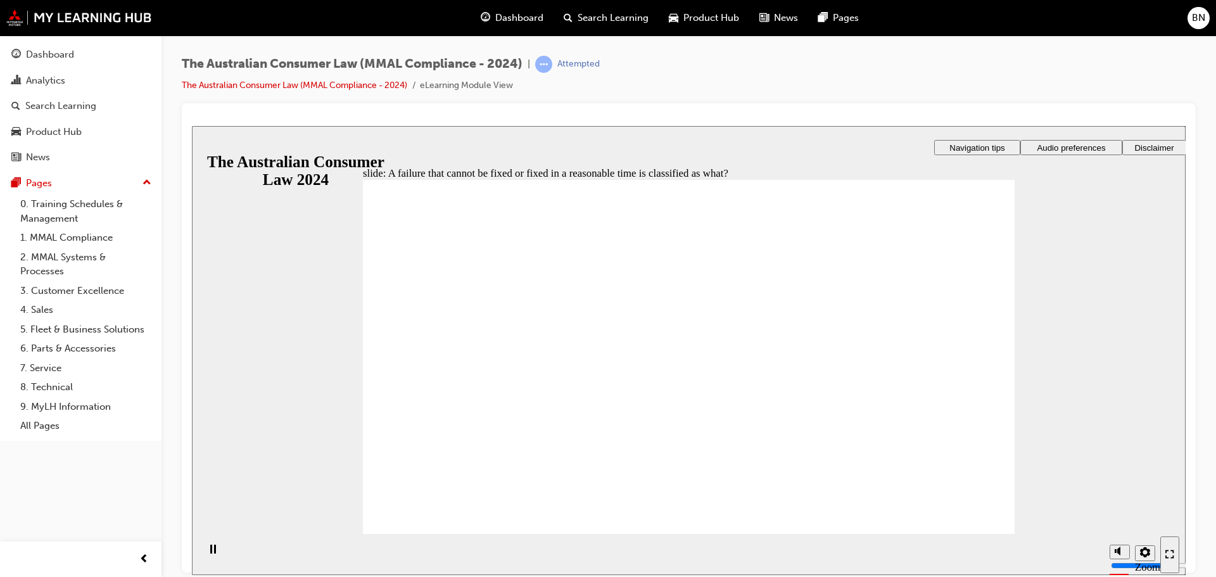
radio input "true"
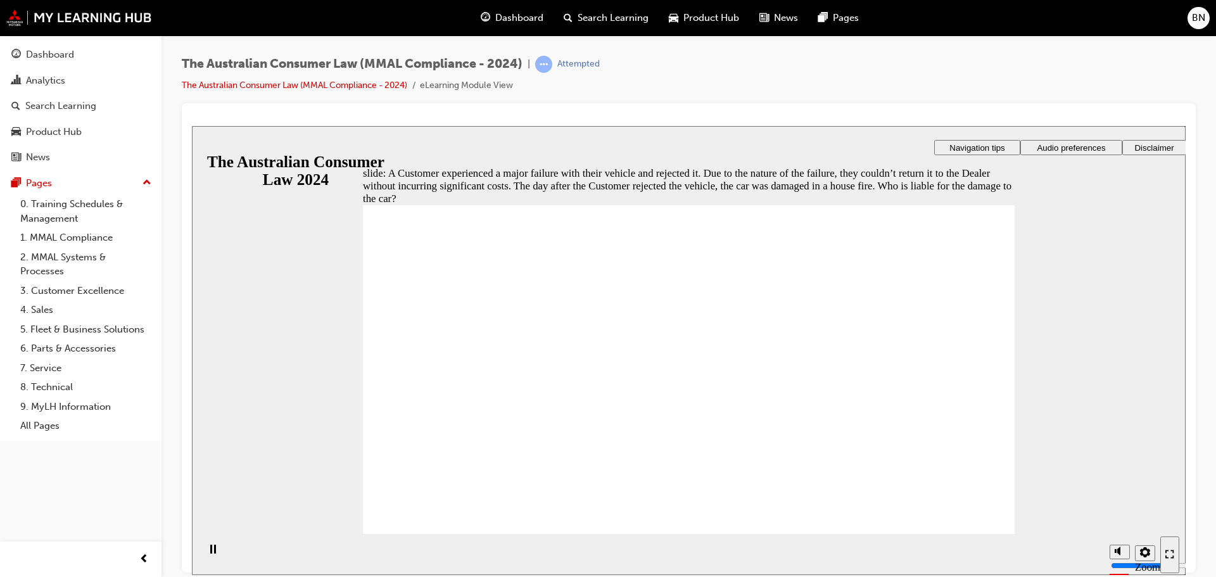
radio input "true"
checkbox input "true"
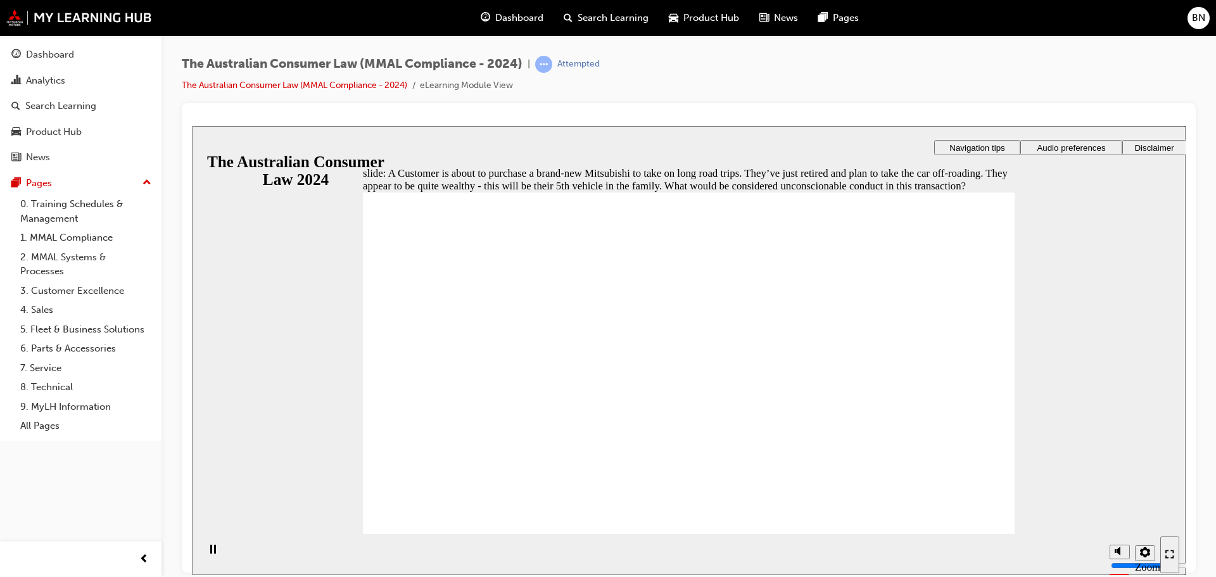
radio input "true"
click at [994, 542] on section "Playback Speed 2 1.75 1.5 1.25 Normal" at bounding box center [689, 553] width 994 height 41
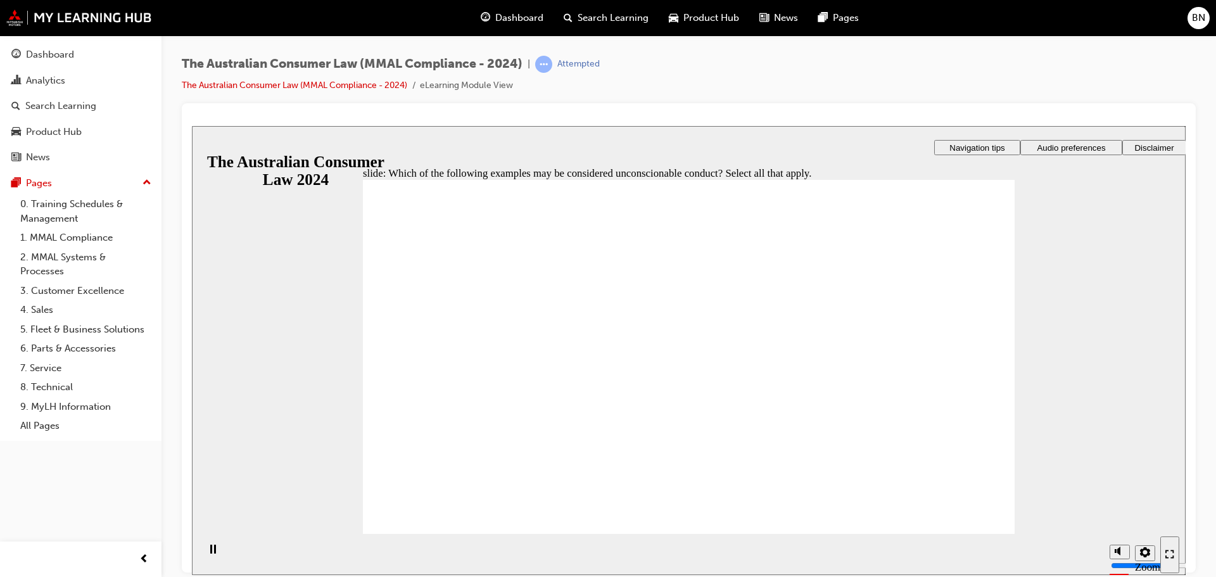
checkbox input "true"
drag, startPoint x: 472, startPoint y: 358, endPoint x: 436, endPoint y: 497, distance: 143.3
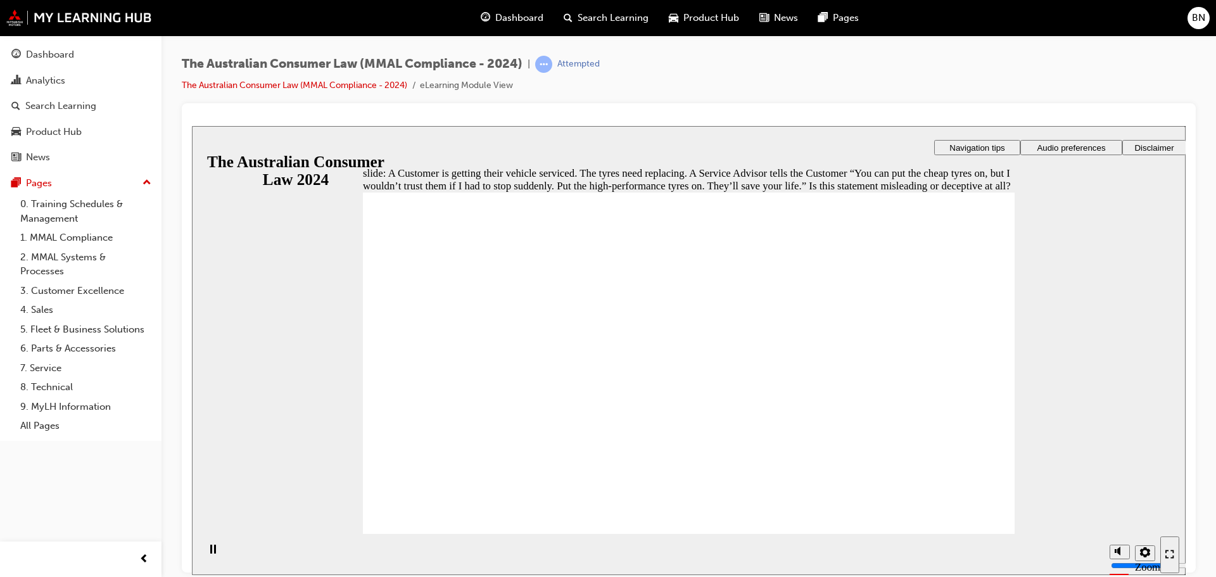
radio input "true"
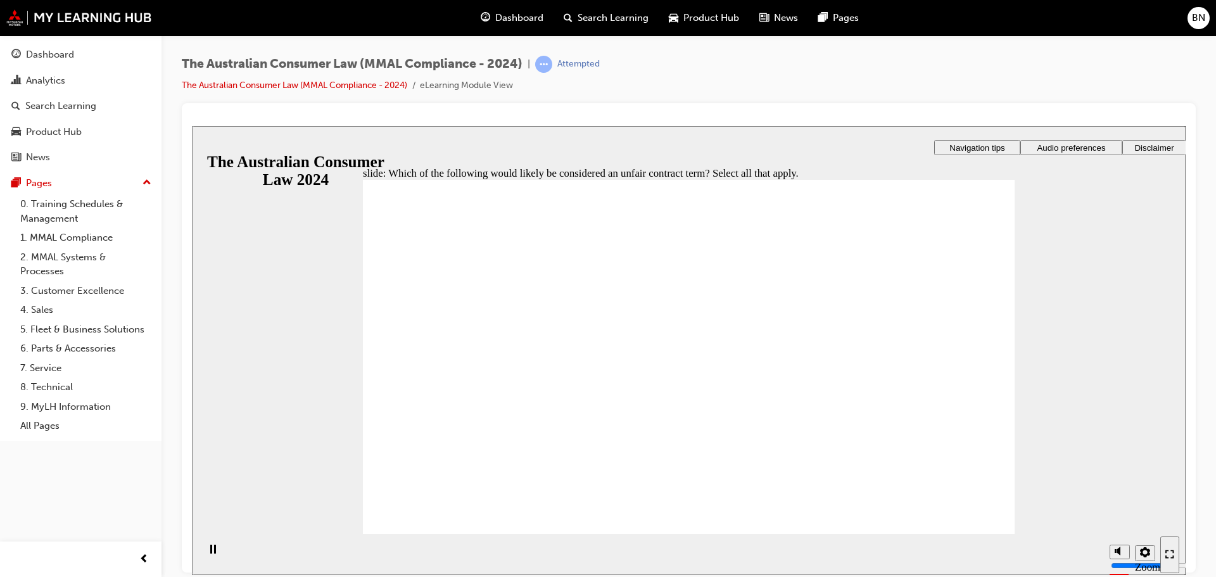
checkbox input "true"
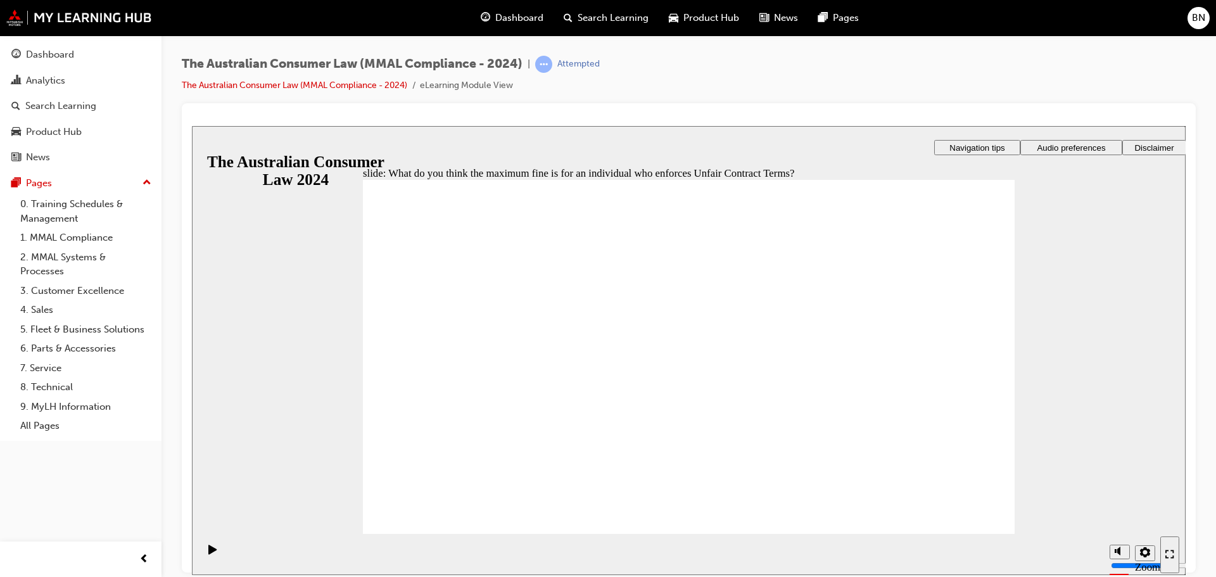
radio input "true"
checkbox input "true"
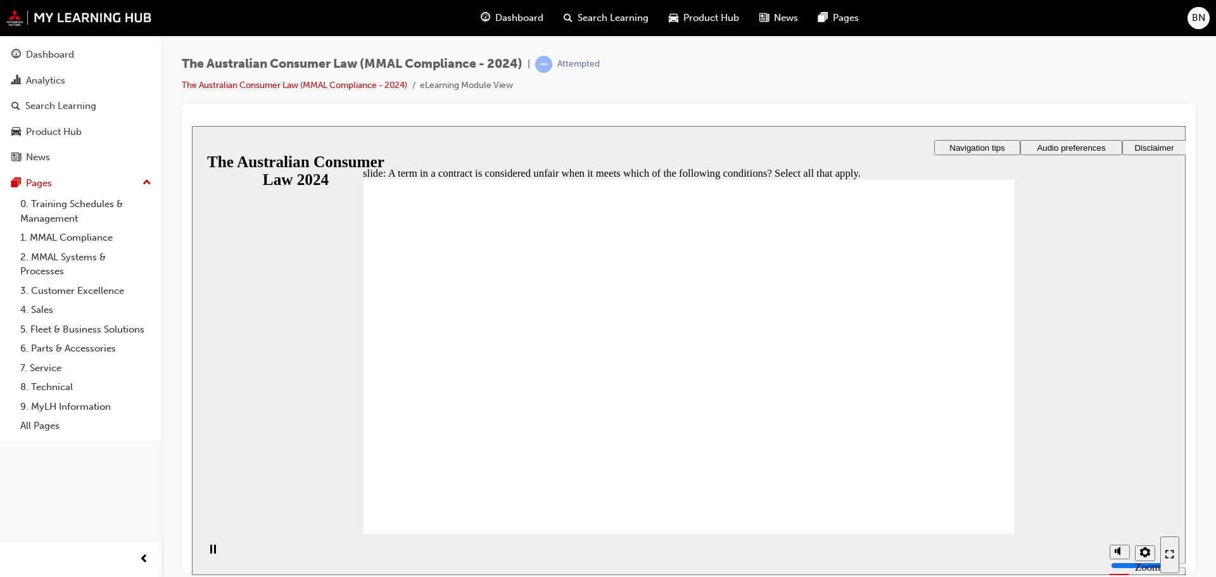
checkbox input "true"
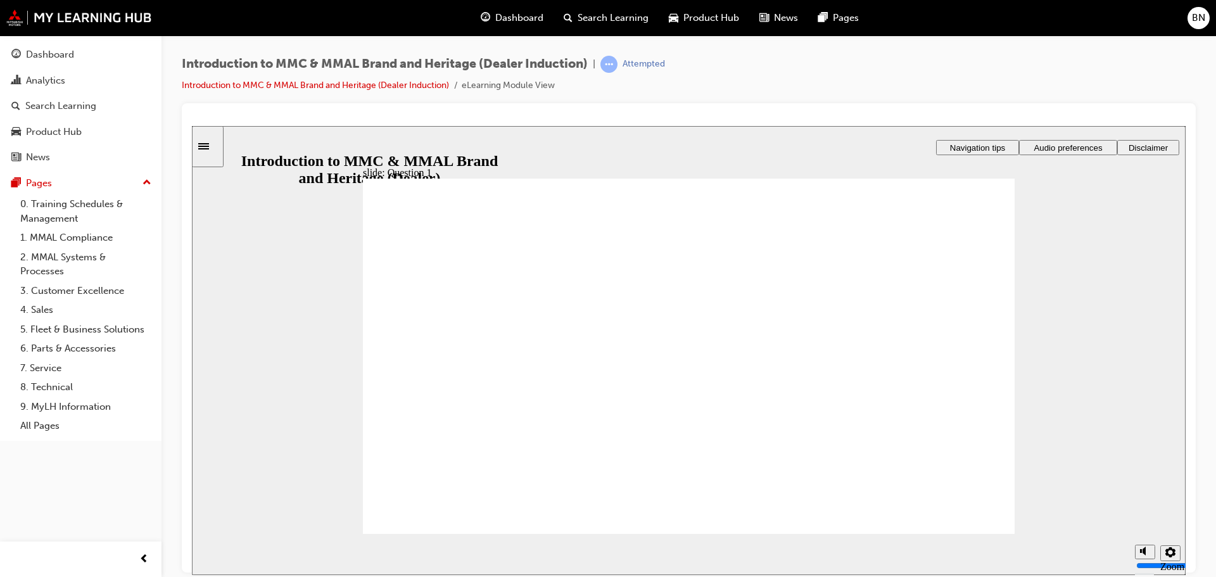
radio input "true"
drag, startPoint x: 994, startPoint y: 502, endPoint x: 993, endPoint y: 515, distance: 13.9
radio input "true"
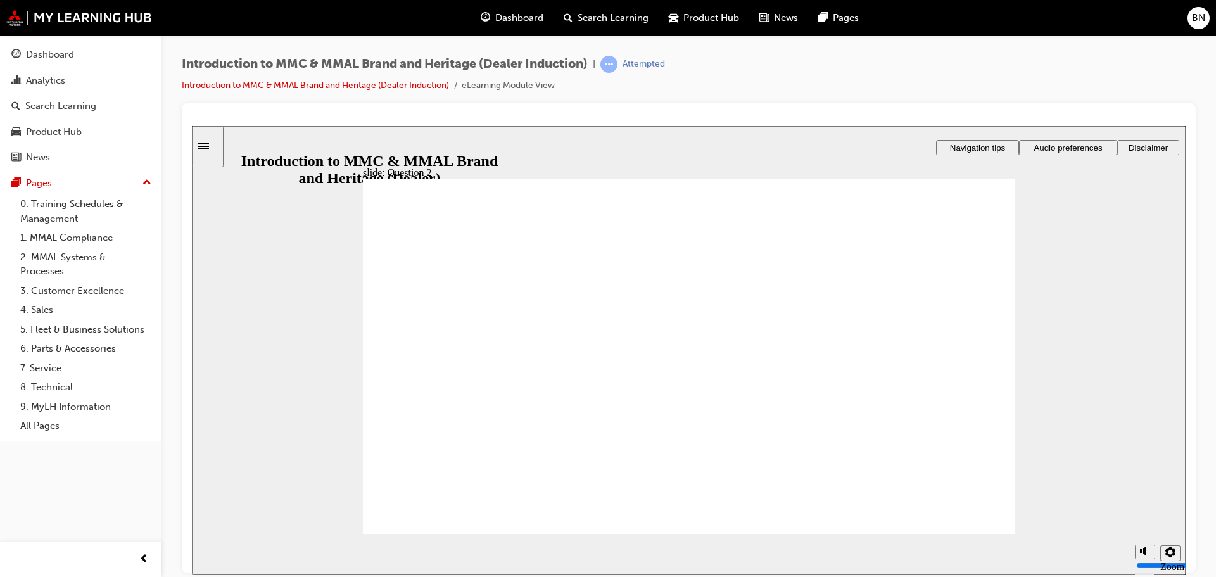
radio input "true"
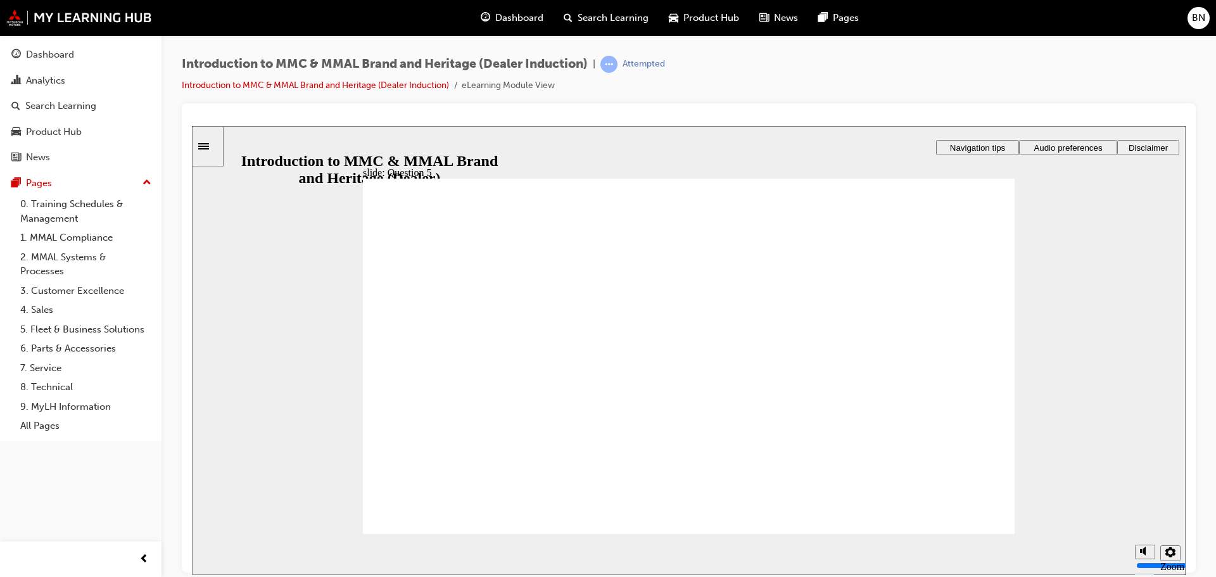
checkbox input "true"
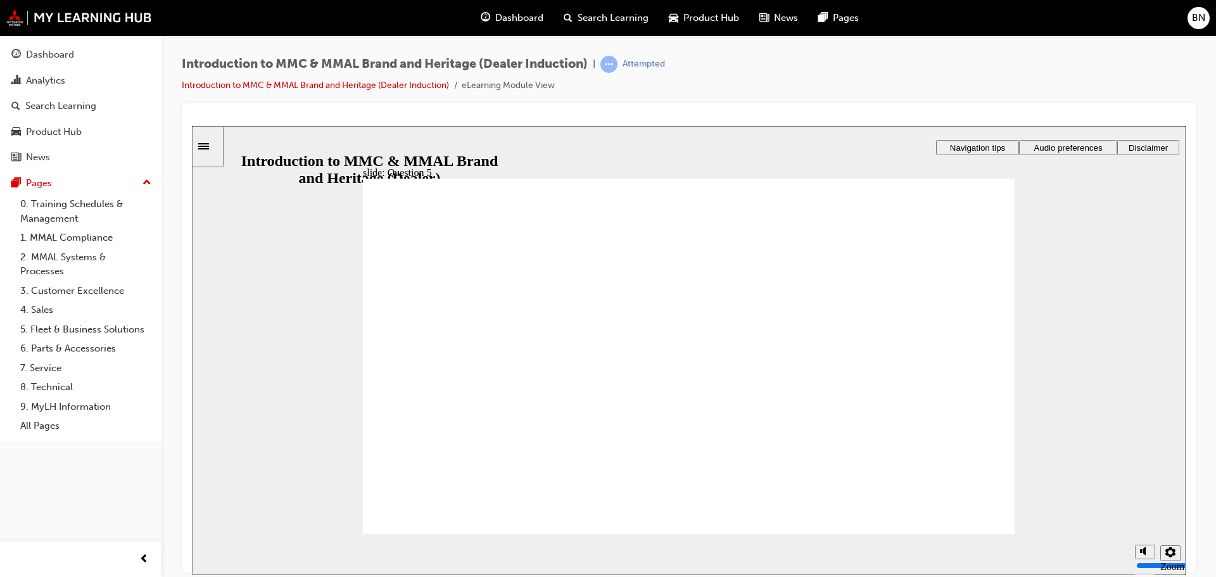
drag, startPoint x: 626, startPoint y: 420, endPoint x: 609, endPoint y: 396, distance: 29.9
checkbox input "false"
drag, startPoint x: 609, startPoint y: 396, endPoint x: 606, endPoint y: 373, distance: 23.6
checkbox input "true"
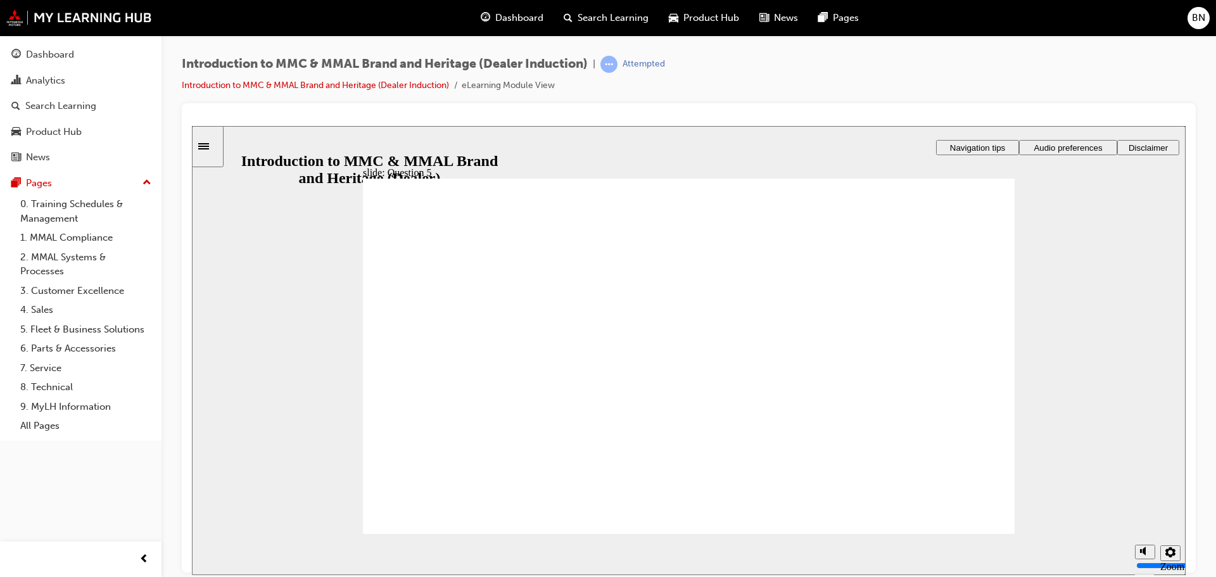
click at [345, 478] on div "slide: Question 5 Rectangle 1 Rectangle 3 Question 5: Round Same Side Corner 1 …" at bounding box center [689, 349] width 994 height 449
radio input "false"
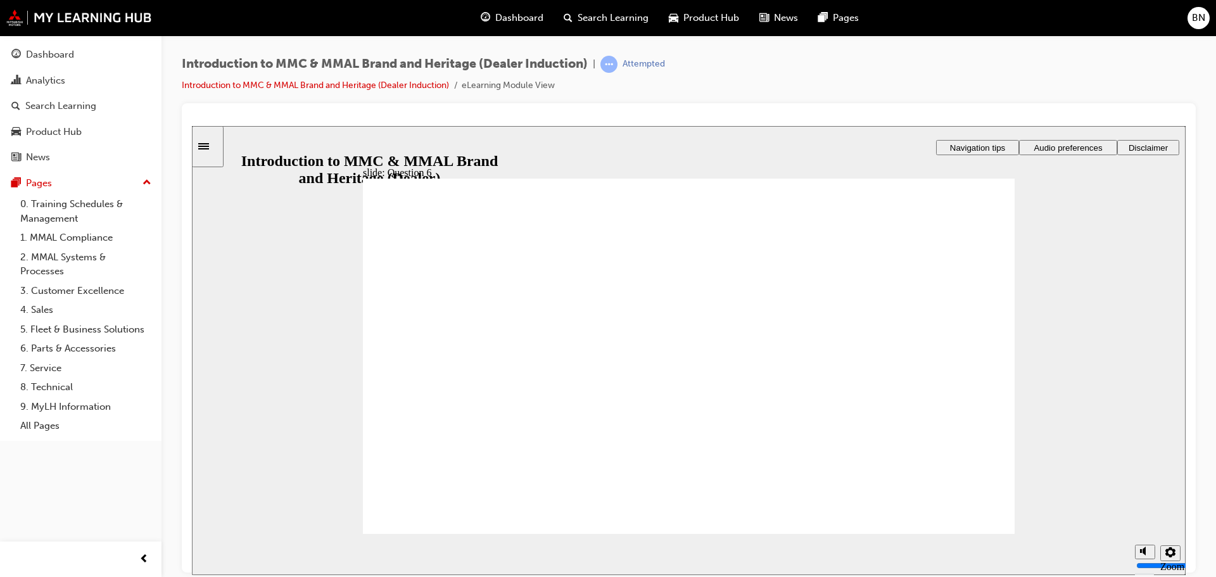
radio input "true"
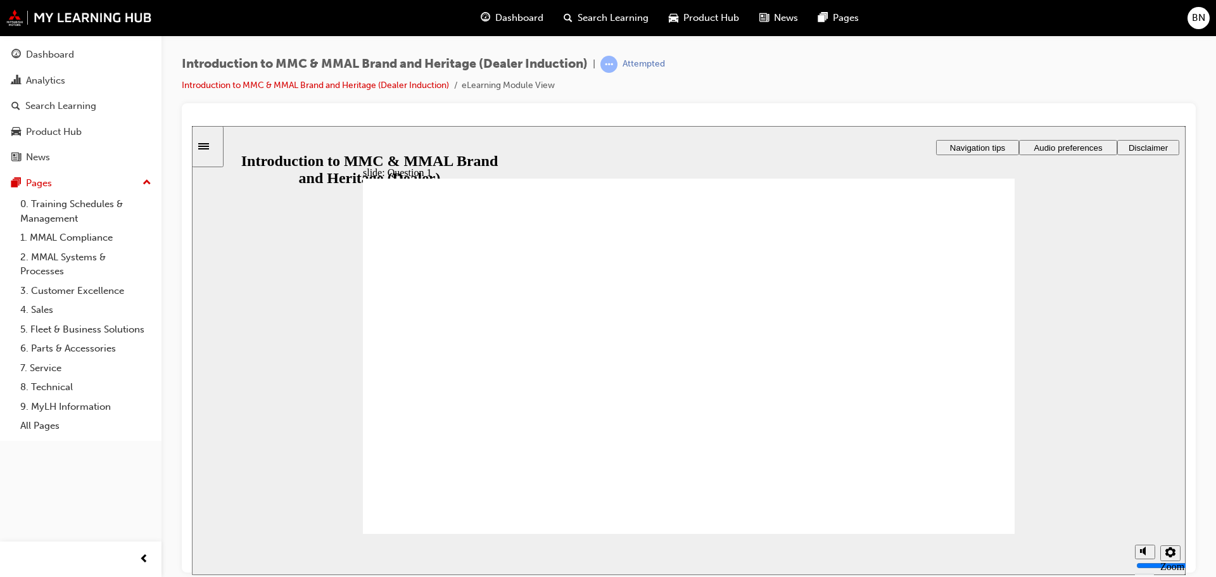
radio input "true"
drag, startPoint x: 458, startPoint y: 440, endPoint x: 467, endPoint y: 489, distance: 49.6
radio input "true"
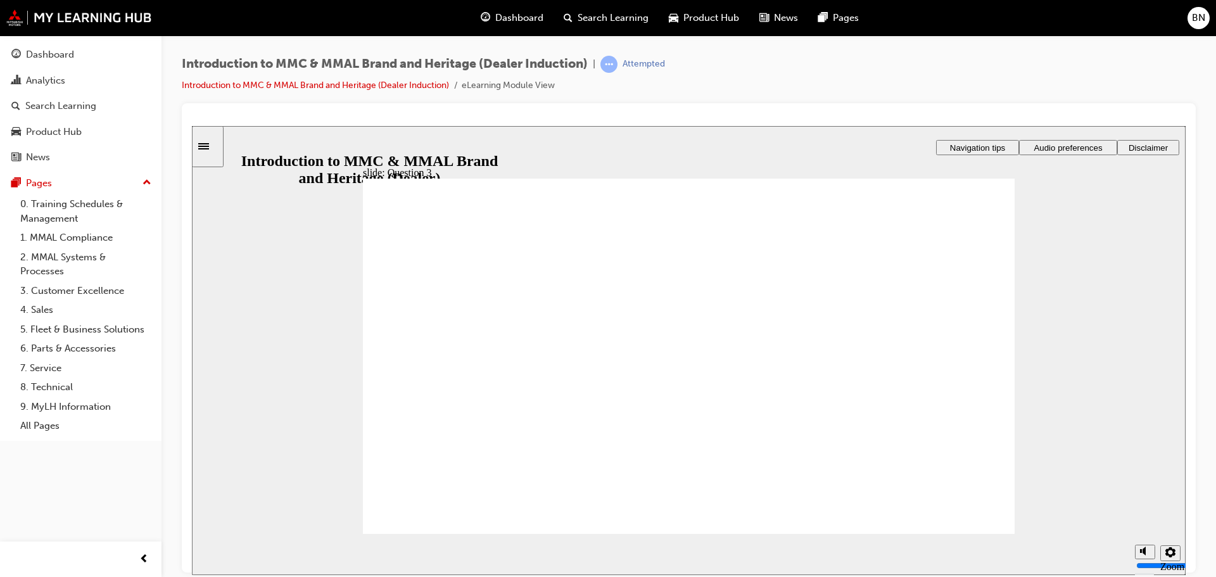
click at [208, 141] on div "Sidebar Toggle" at bounding box center [208, 145] width 22 height 9
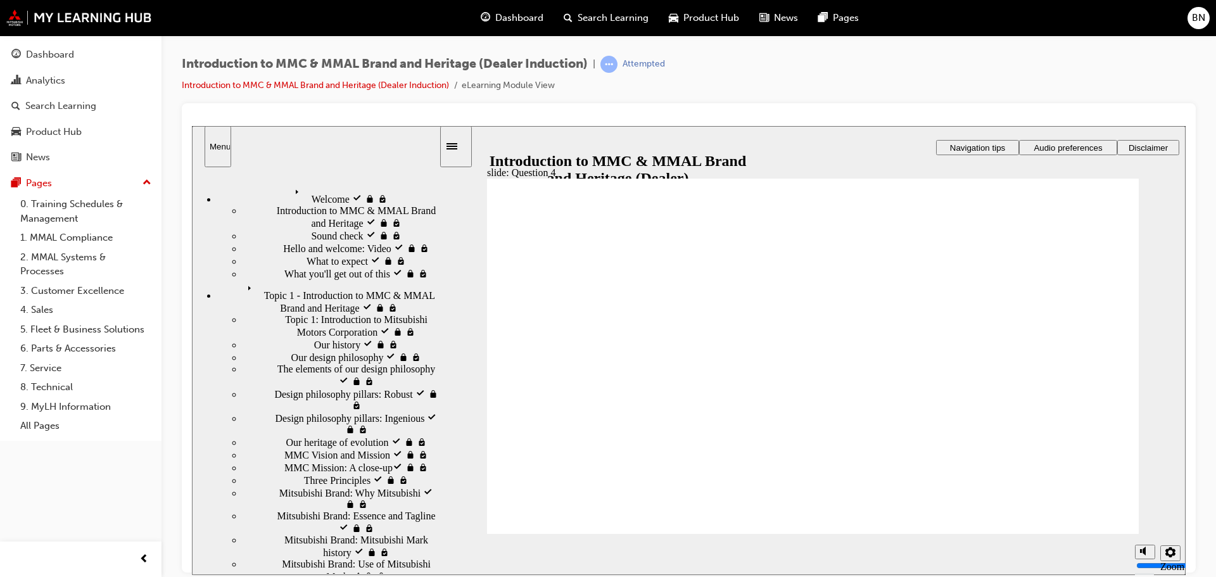
radio input "true"
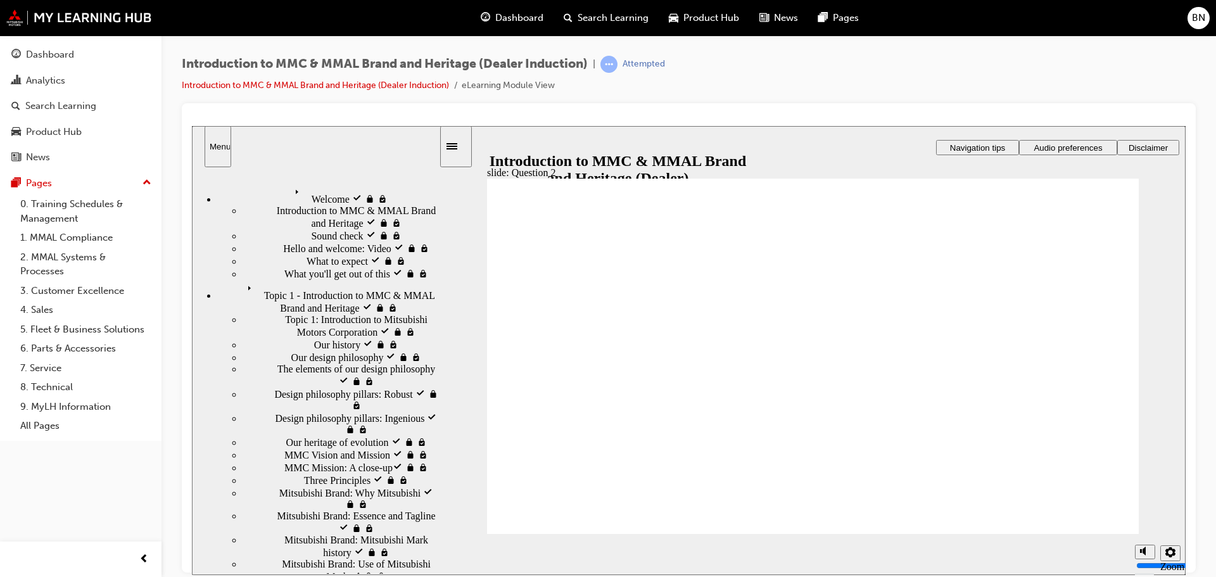
radio input "true"
drag, startPoint x: 1104, startPoint y: 522, endPoint x: 570, endPoint y: 391, distance: 550.1
radio input "true"
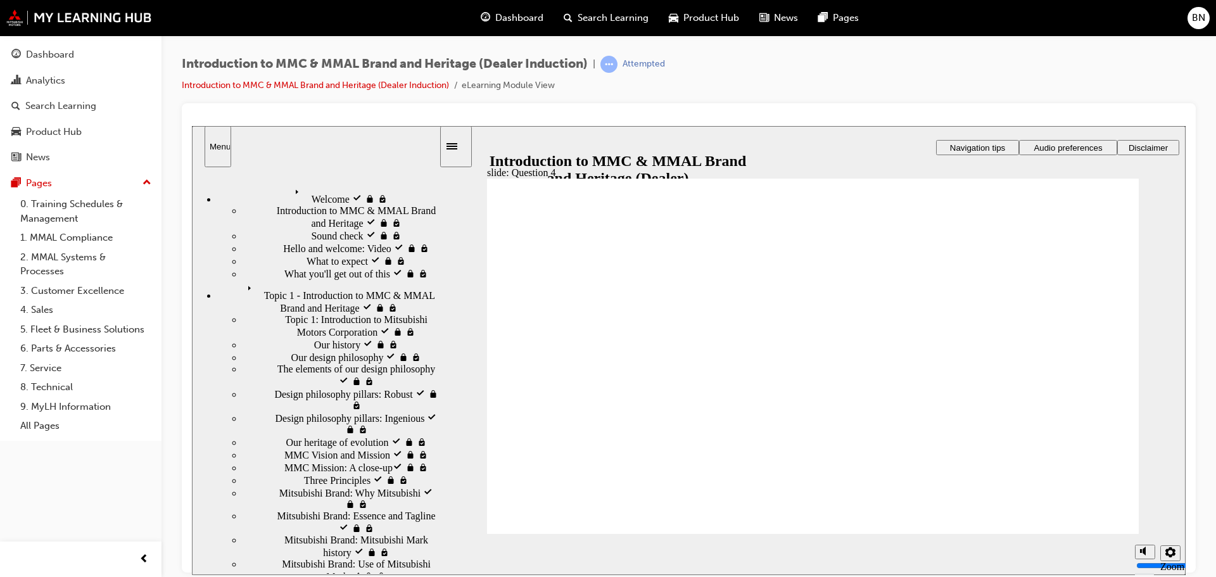
click at [1109, 533] on section "Playback Speed 2 1.75 1.5 1.25 0.75" at bounding box center [812, 553] width 745 height 41
checkbox input "true"
drag, startPoint x: 580, startPoint y: 357, endPoint x: 580, endPoint y: 379, distance: 21.5
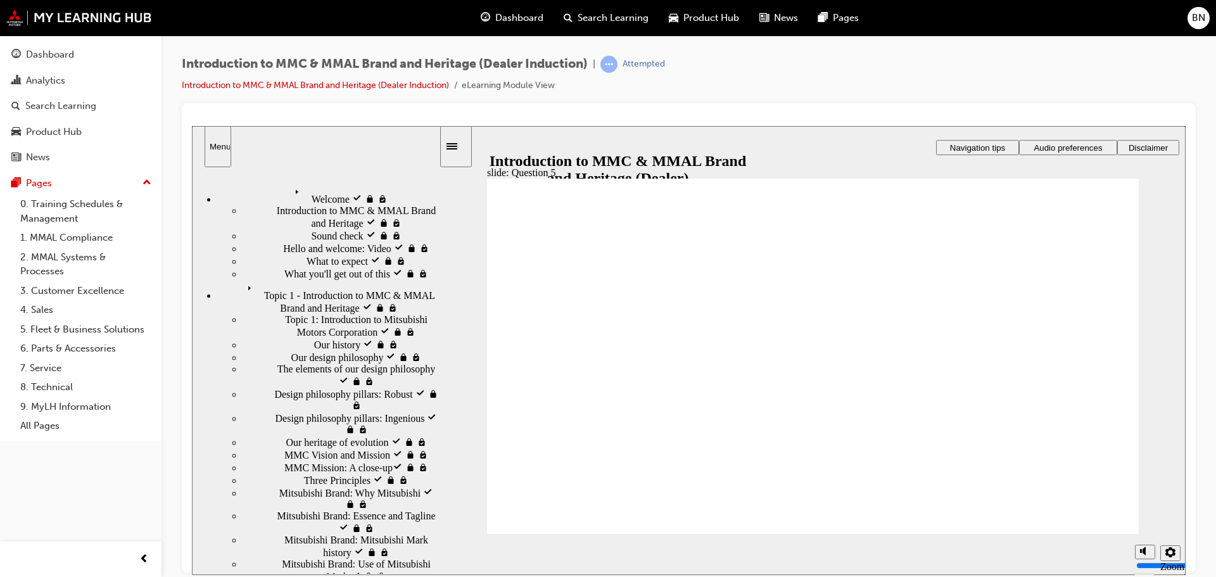
checkbox input "true"
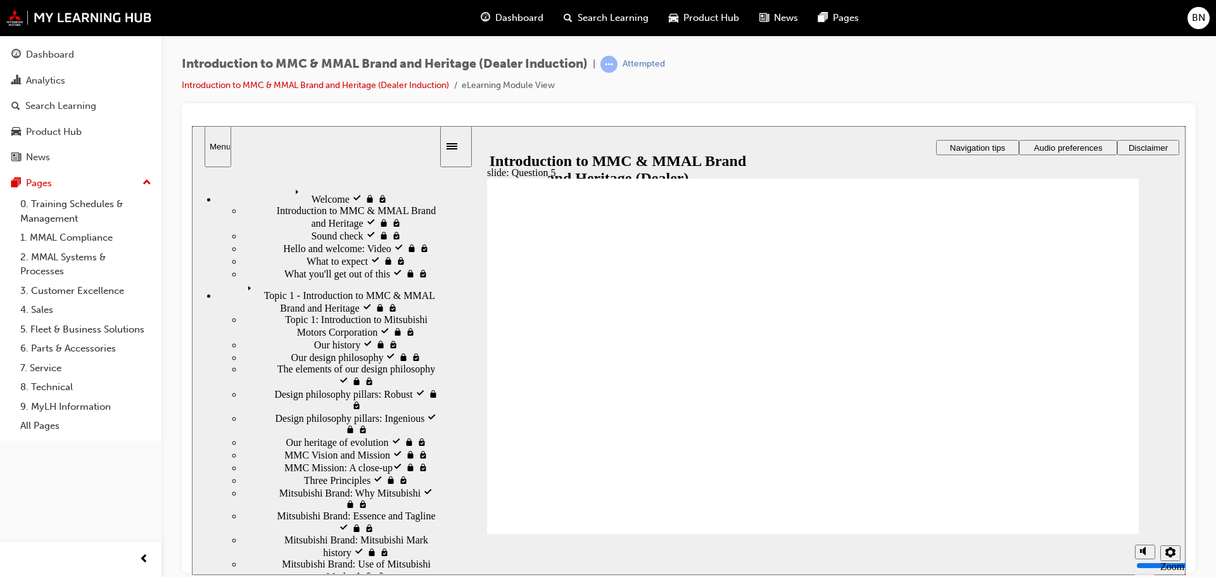
radio input "true"
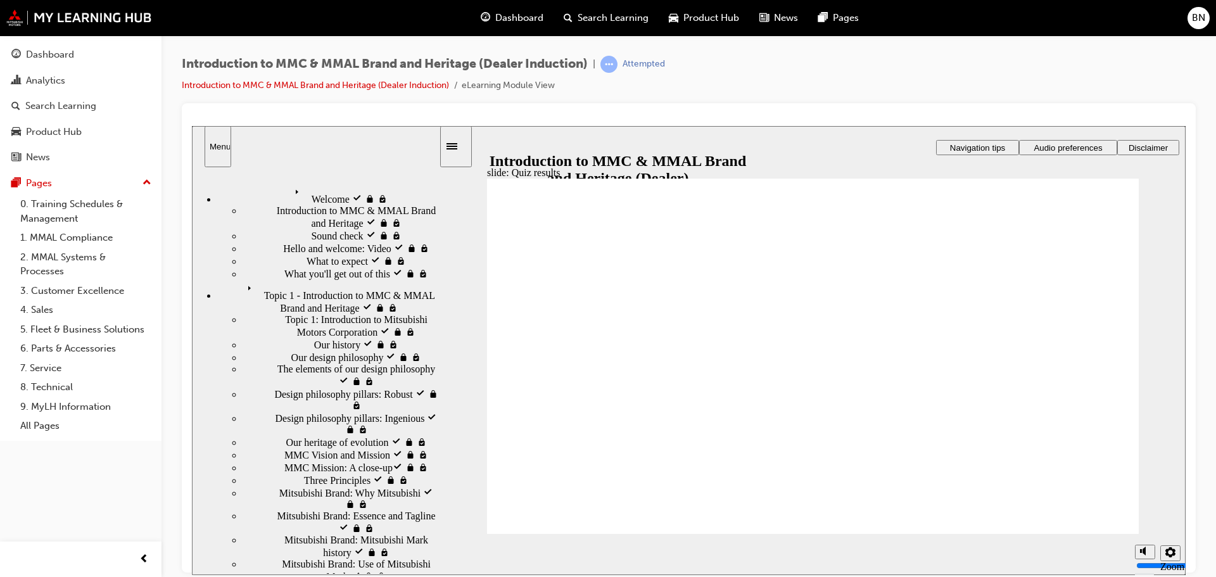
click at [1109, 533] on section "Playback Speed 2 1.75 1.5 1.25 0.75" at bounding box center [812, 553] width 745 height 41
click at [346, 87] on link "Introduction to MMC & MMAL Brand and Heritage (Dealer Induction)" at bounding box center [315, 85] width 267 height 11
